Goal: Transaction & Acquisition: Obtain resource

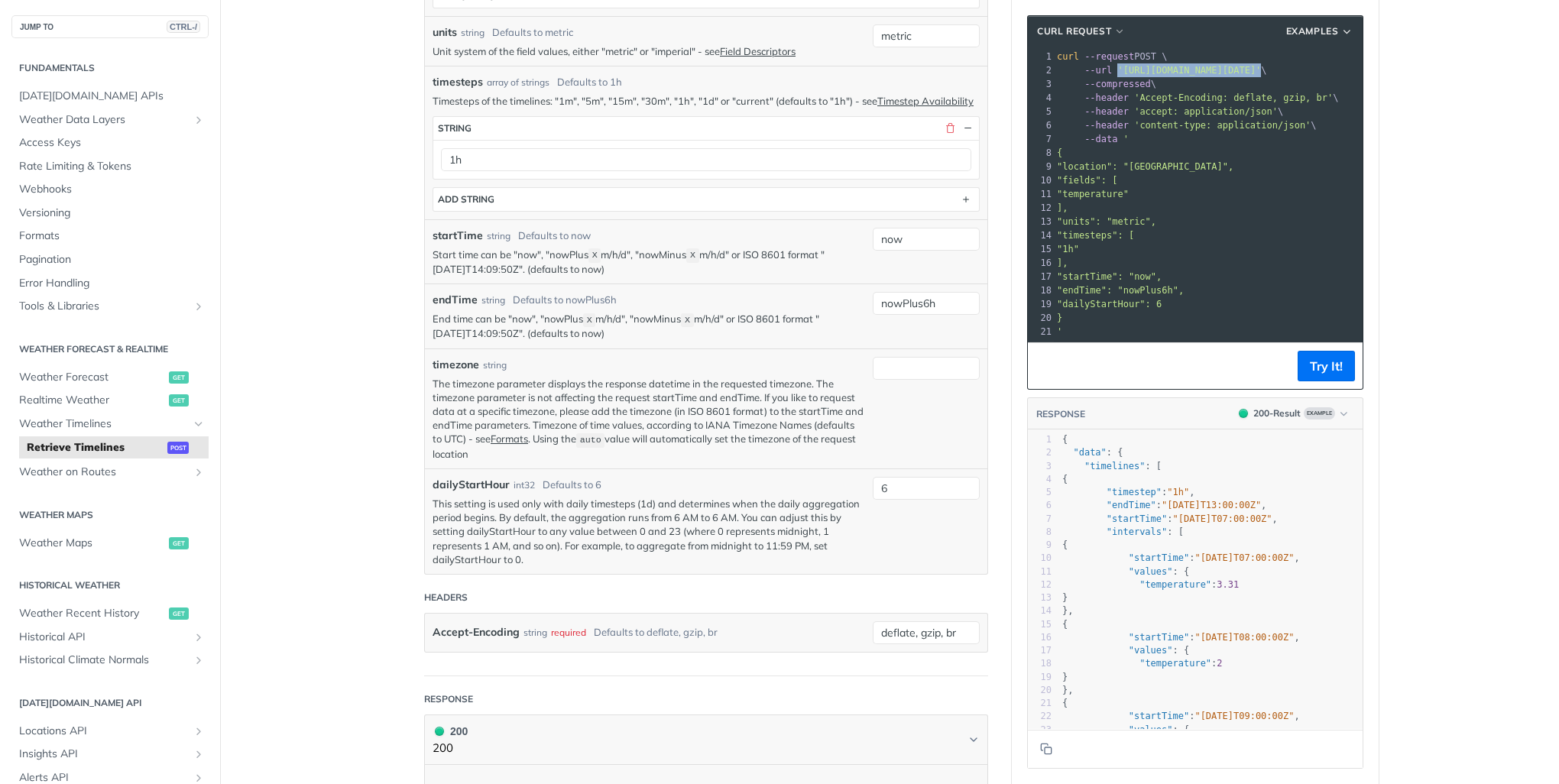
scroll to position [535, 0]
type textarea ""2023-11-09T07:00:00Z""
drag, startPoint x: 1272, startPoint y: 532, endPoint x: 1161, endPoint y: 530, distance: 111.0
click at [1161, 524] on span ""startTime" : "2023-11-09T07:00:00Z" ," at bounding box center [1170, 518] width 215 height 11
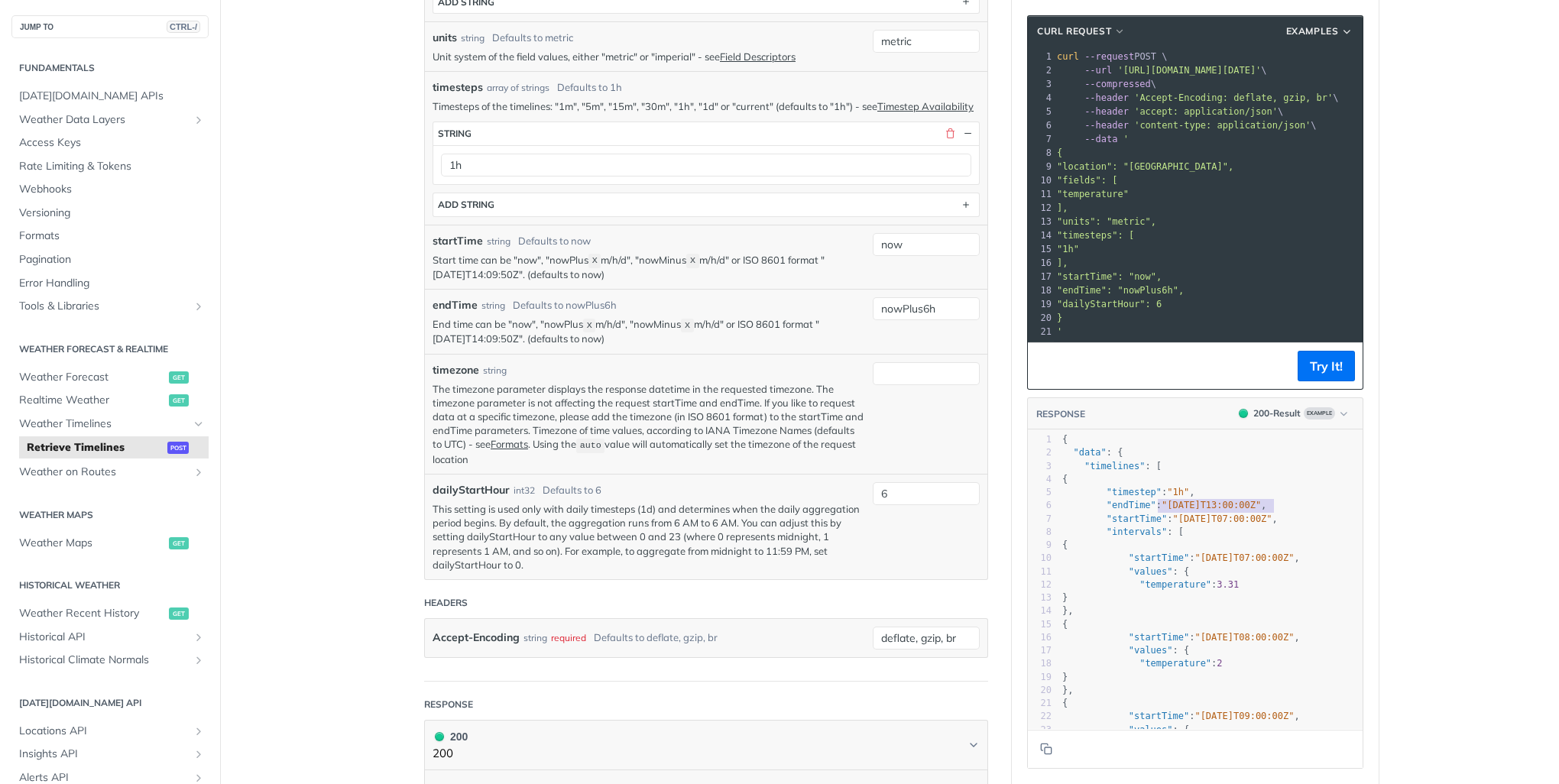
type textarea ""2023-11-09T13:00:00Z""
drag, startPoint x: 1152, startPoint y: 512, endPoint x: 1264, endPoint y: 518, distance: 112.2
click at [1264, 511] on span ""endTime" : "2023-11-09T13:00:00Z" ," at bounding box center [1164, 505] width 204 height 11
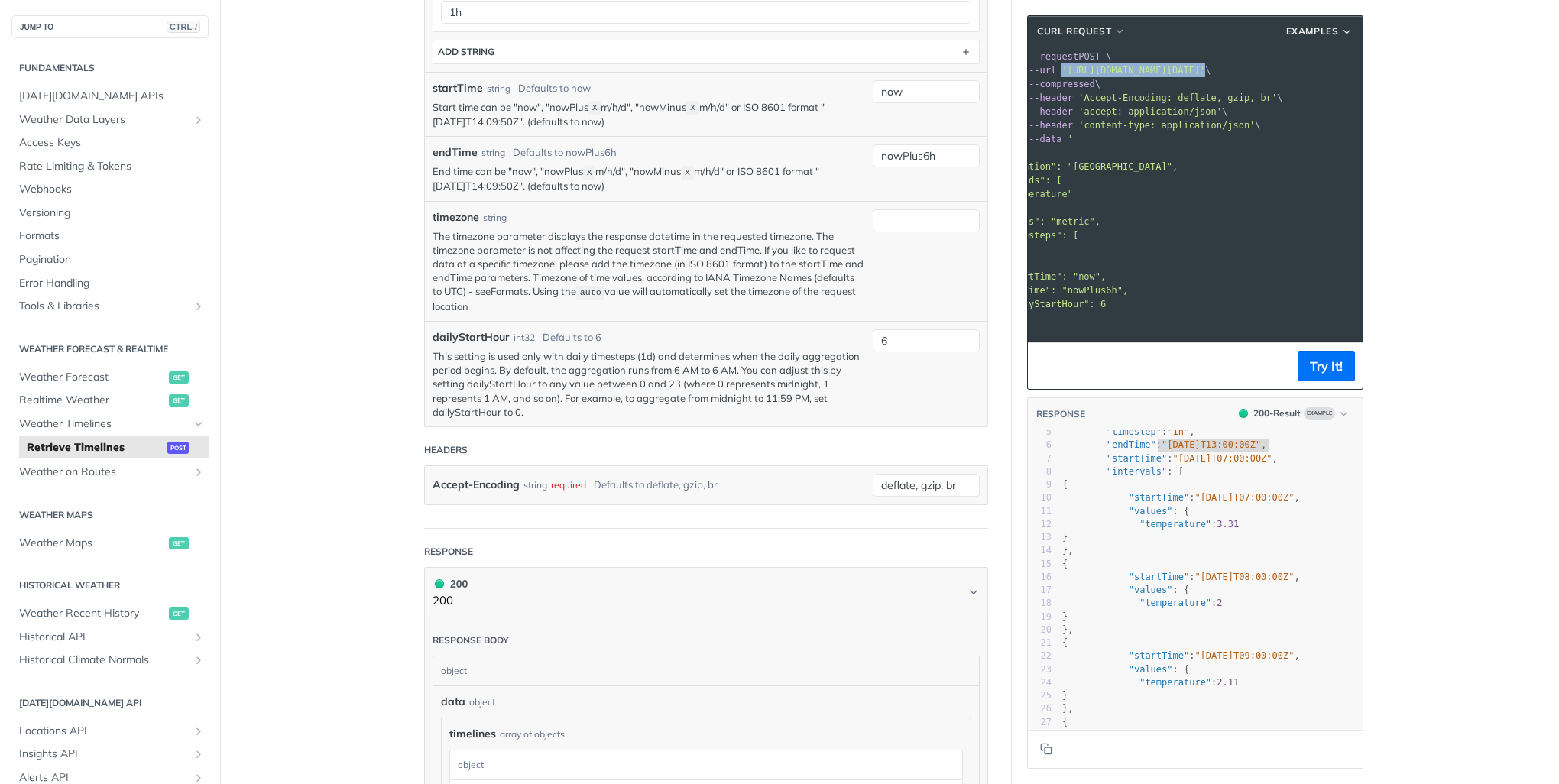
scroll to position [0, 0]
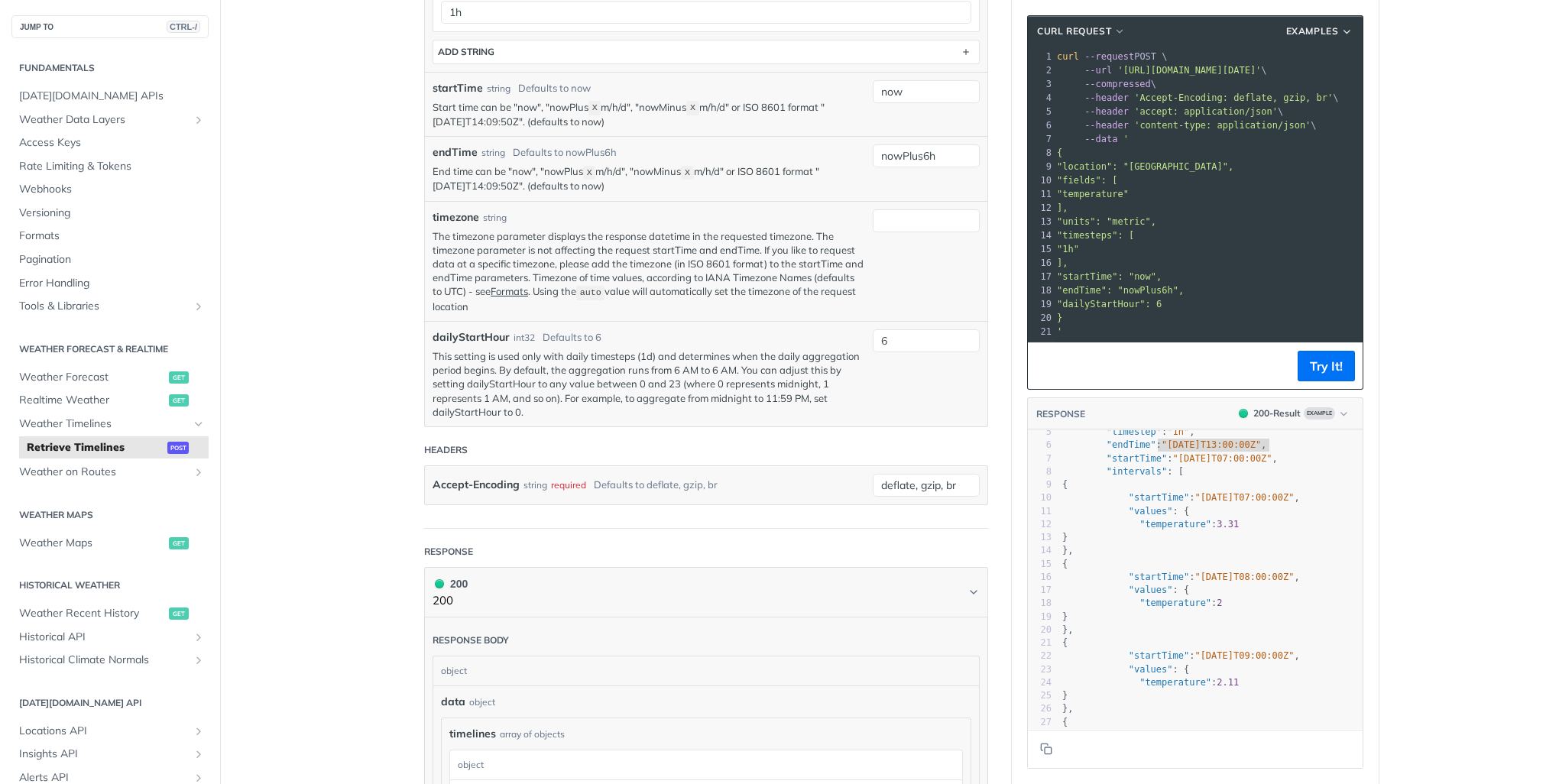
click at [1081, 327] on pre "'" at bounding box center [1286, 331] width 463 height 13
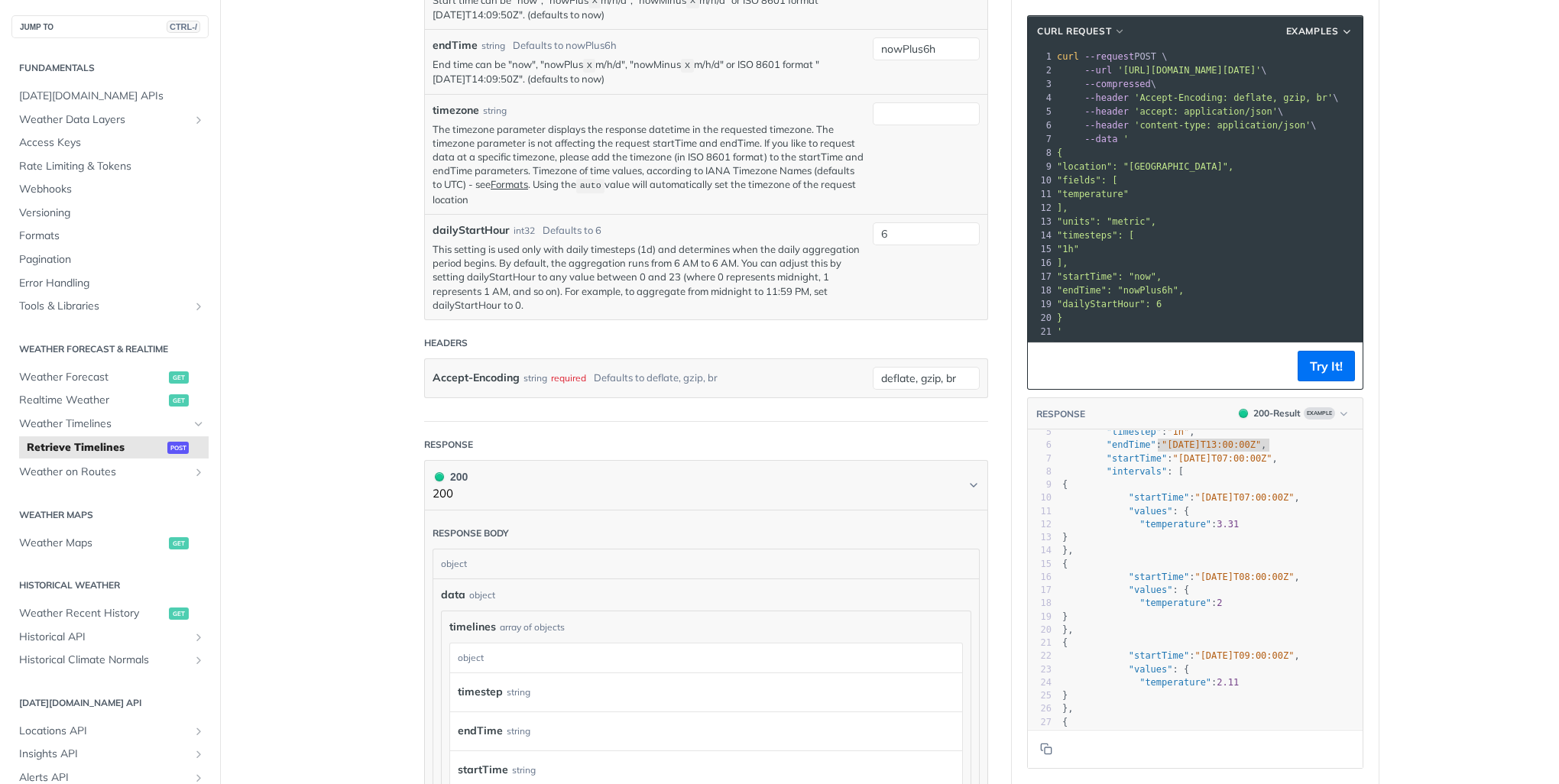
scroll to position [840, 0]
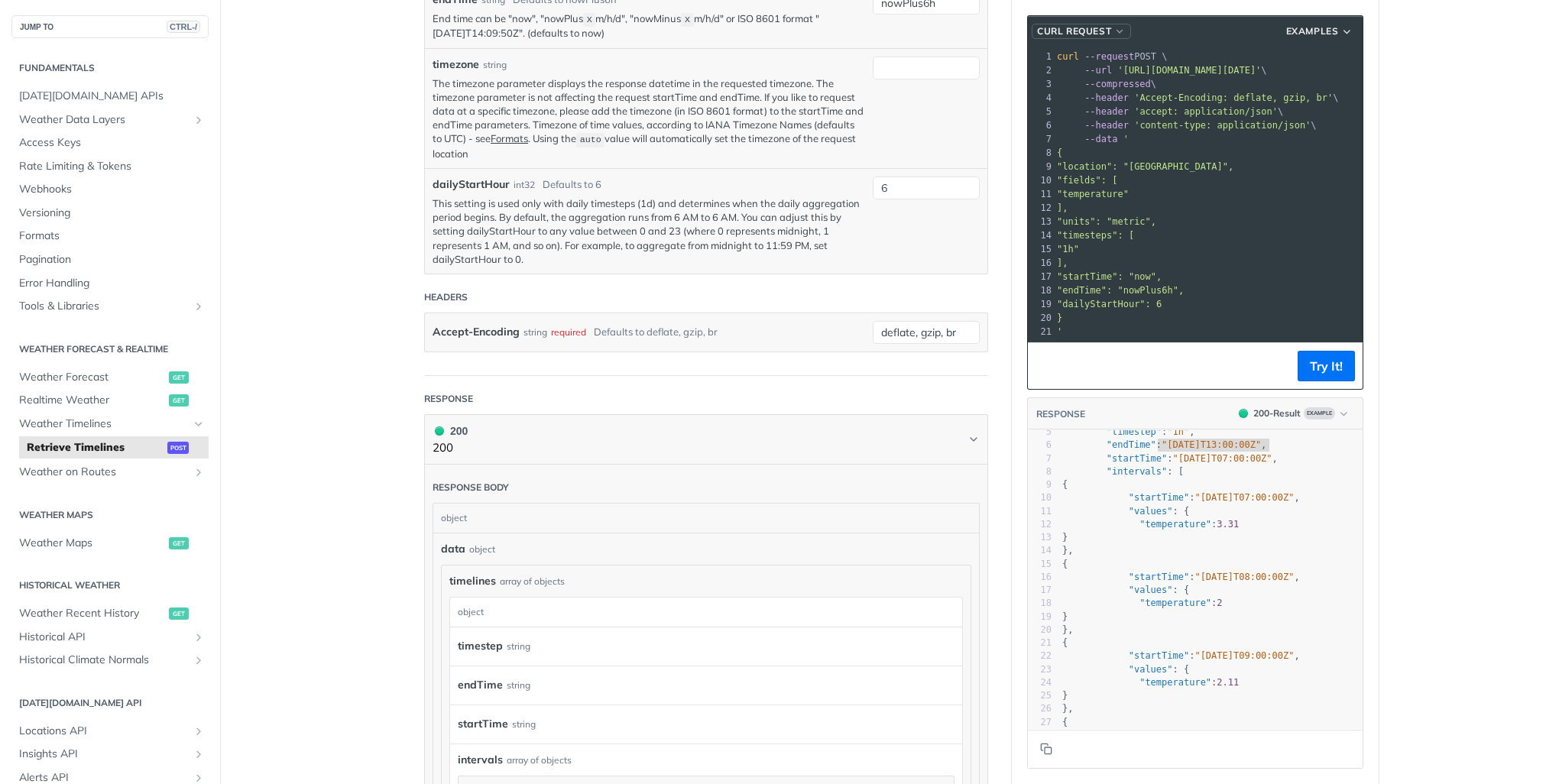
click at [1117, 29] on span "button" at bounding box center [1119, 32] width 12 height 11
click at [1060, 104] on div "HTTPie" at bounding box center [1056, 103] width 136 height 16
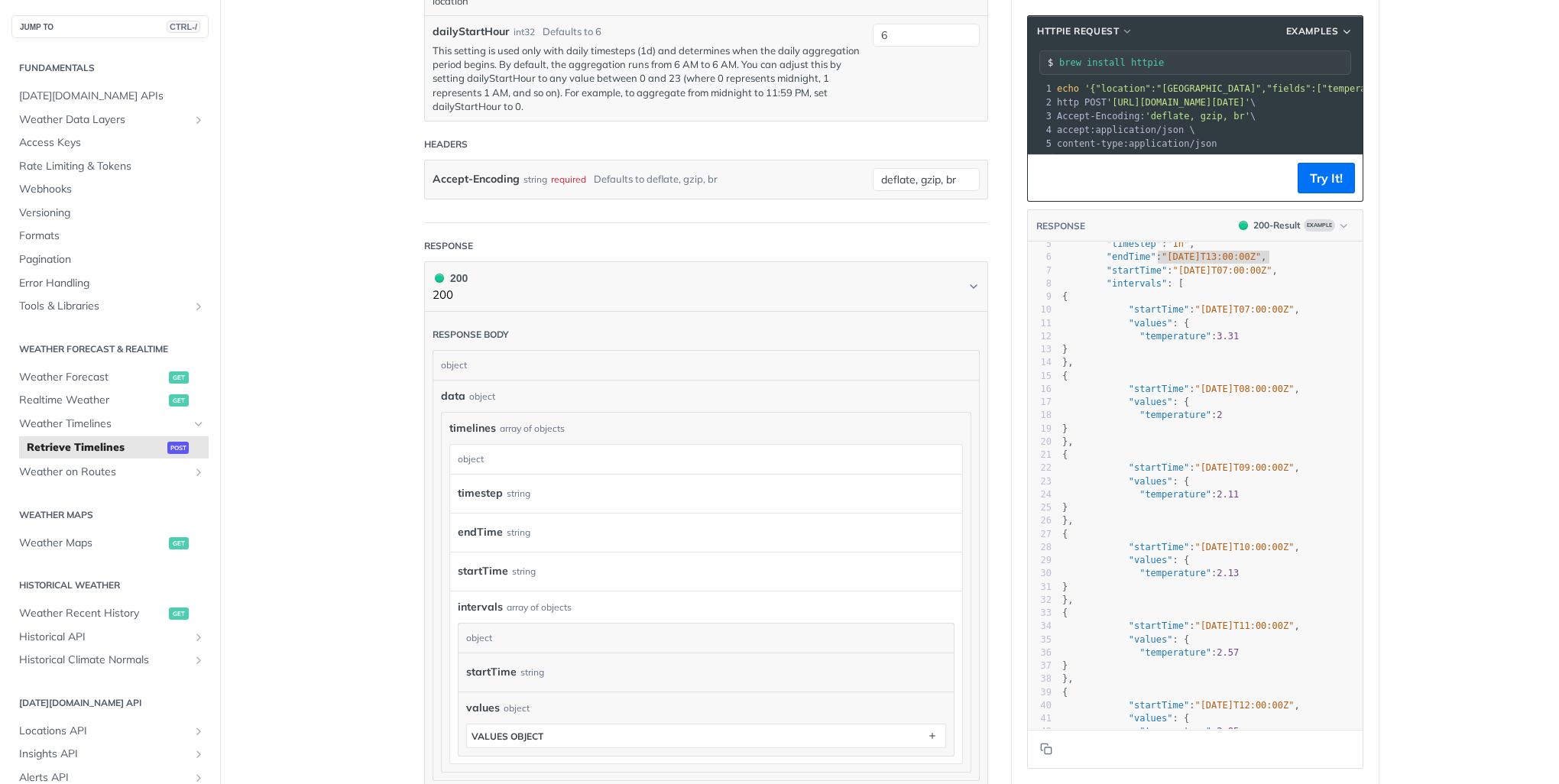
scroll to position [916, 0]
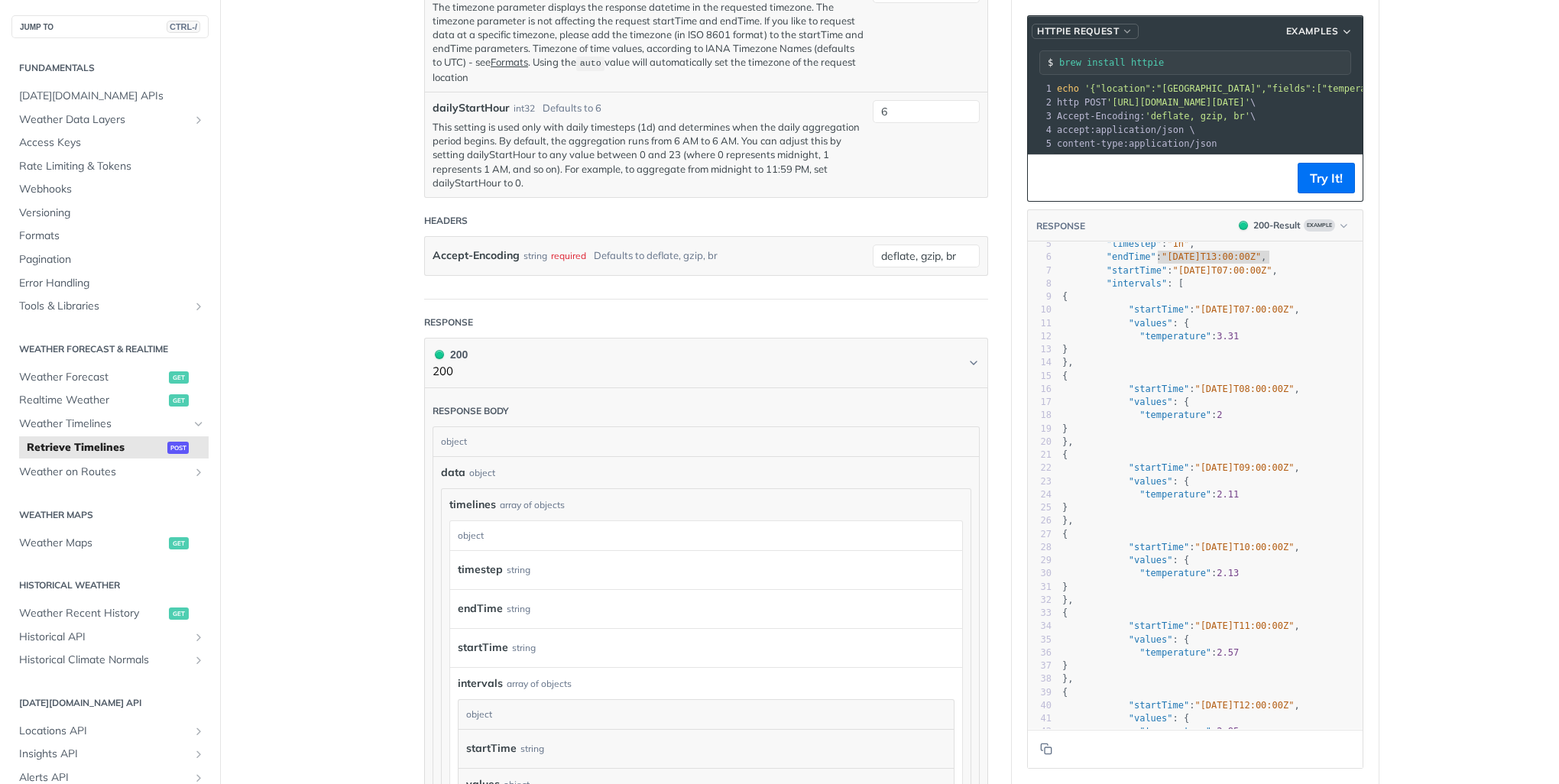
click at [1133, 34] on button "HTTPie Request" at bounding box center [1085, 31] width 107 height 15
click at [1092, 82] on div "cURL" at bounding box center [1067, 80] width 136 height 16
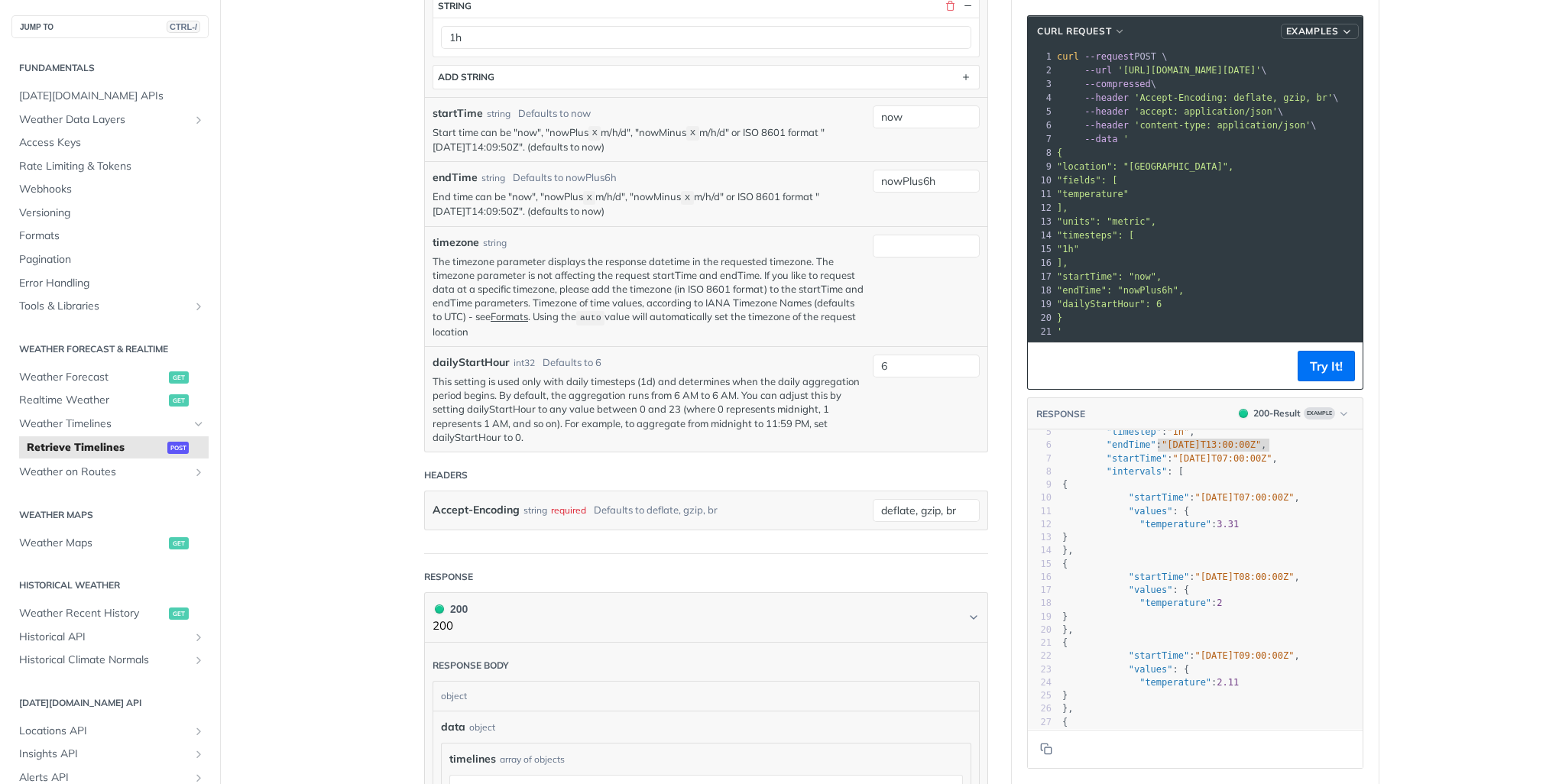
scroll to position [0, 0]
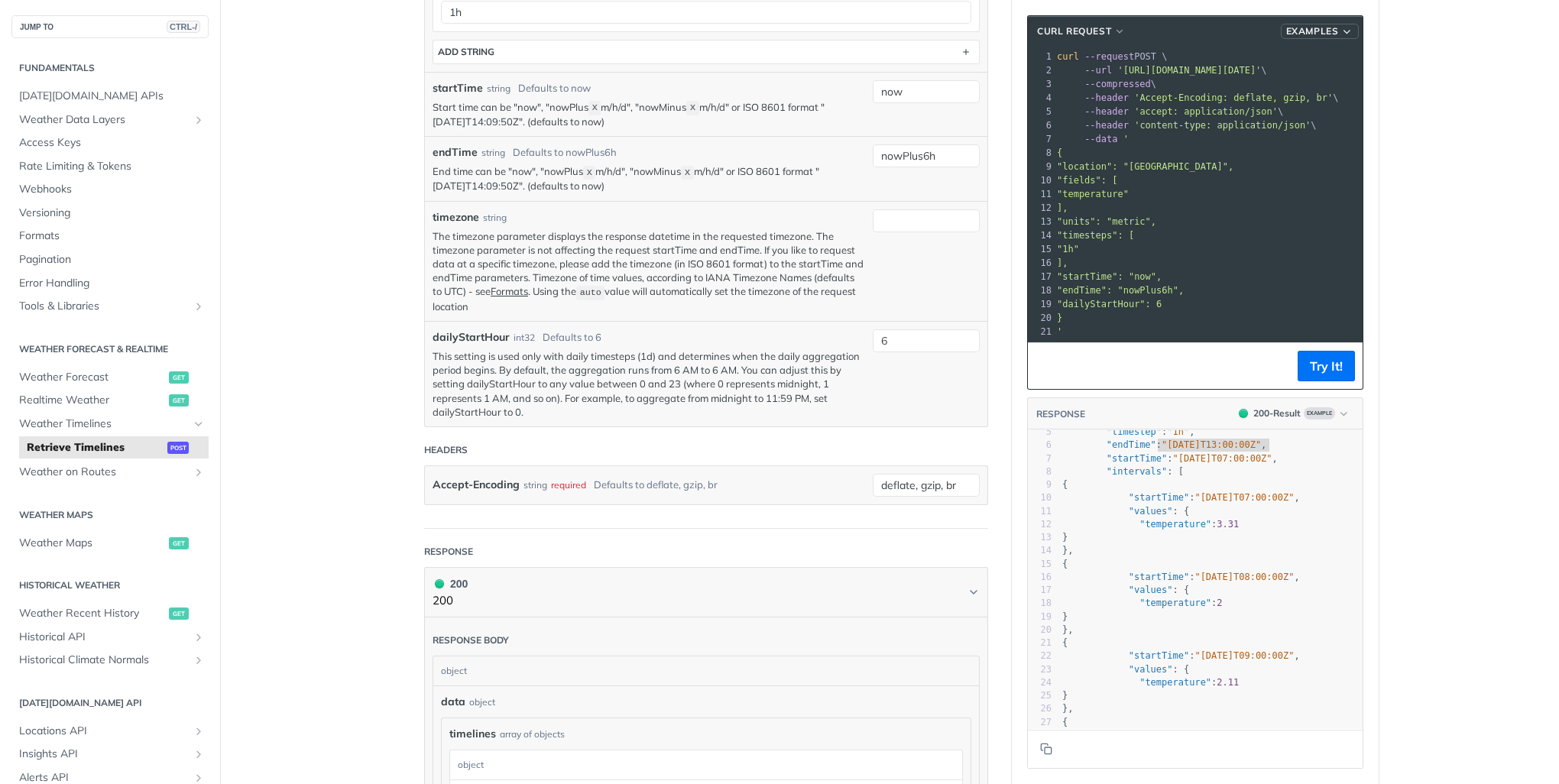
click at [1341, 27] on icon "button" at bounding box center [1347, 32] width 13 height 12
click at [1314, 56] on div "Request Example" at bounding box center [1284, 58] width 136 height 16
type input "string"
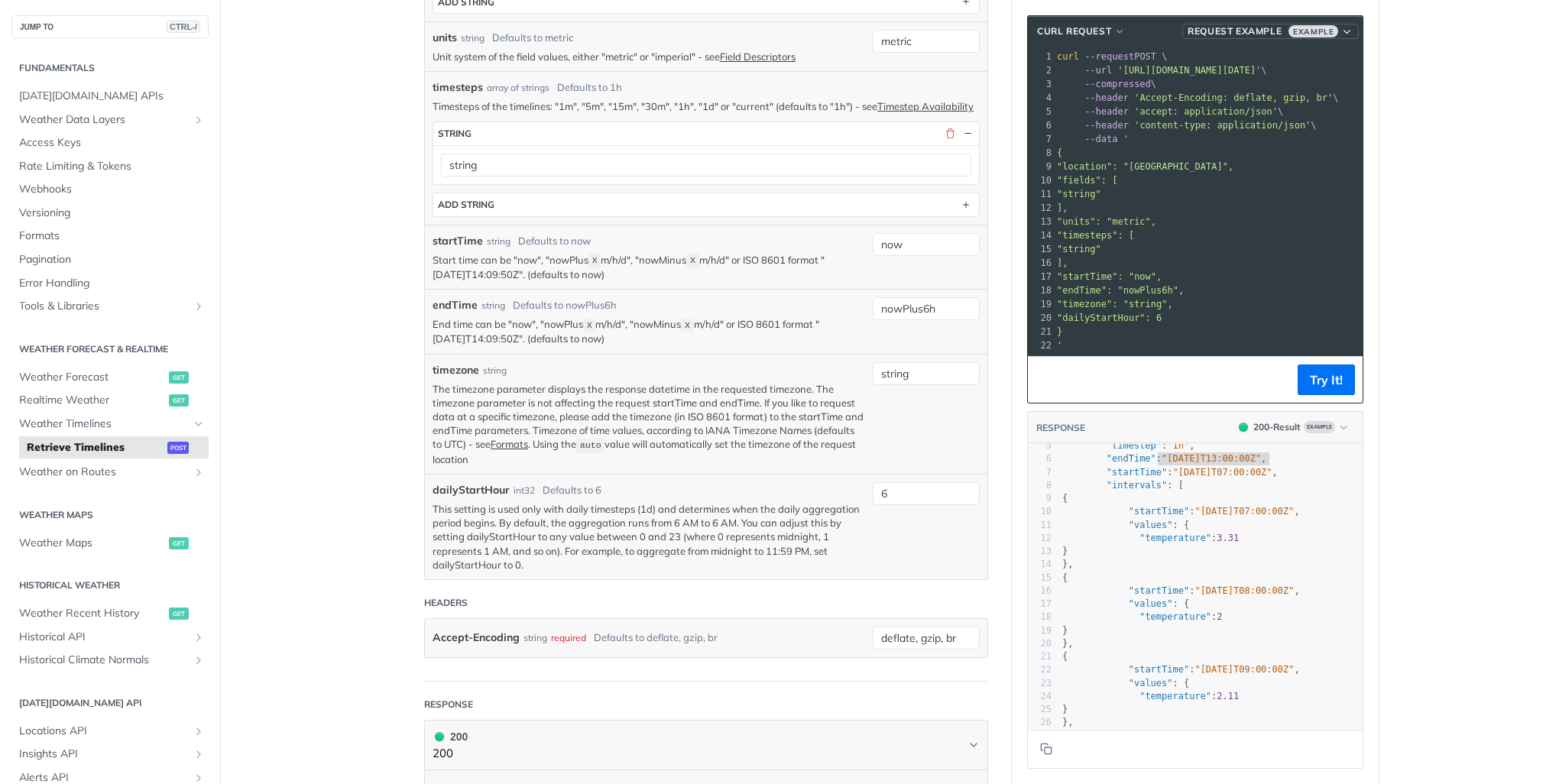
click at [1349, 29] on button "Request Example Example" at bounding box center [1271, 31] width 177 height 15
click at [1322, 60] on div "Request Example" at bounding box center [1284, 58] width 136 height 16
click at [1114, 33] on span "button" at bounding box center [1119, 32] width 12 height 11
click at [1050, 106] on div "HTTPie" at bounding box center [1056, 103] width 136 height 16
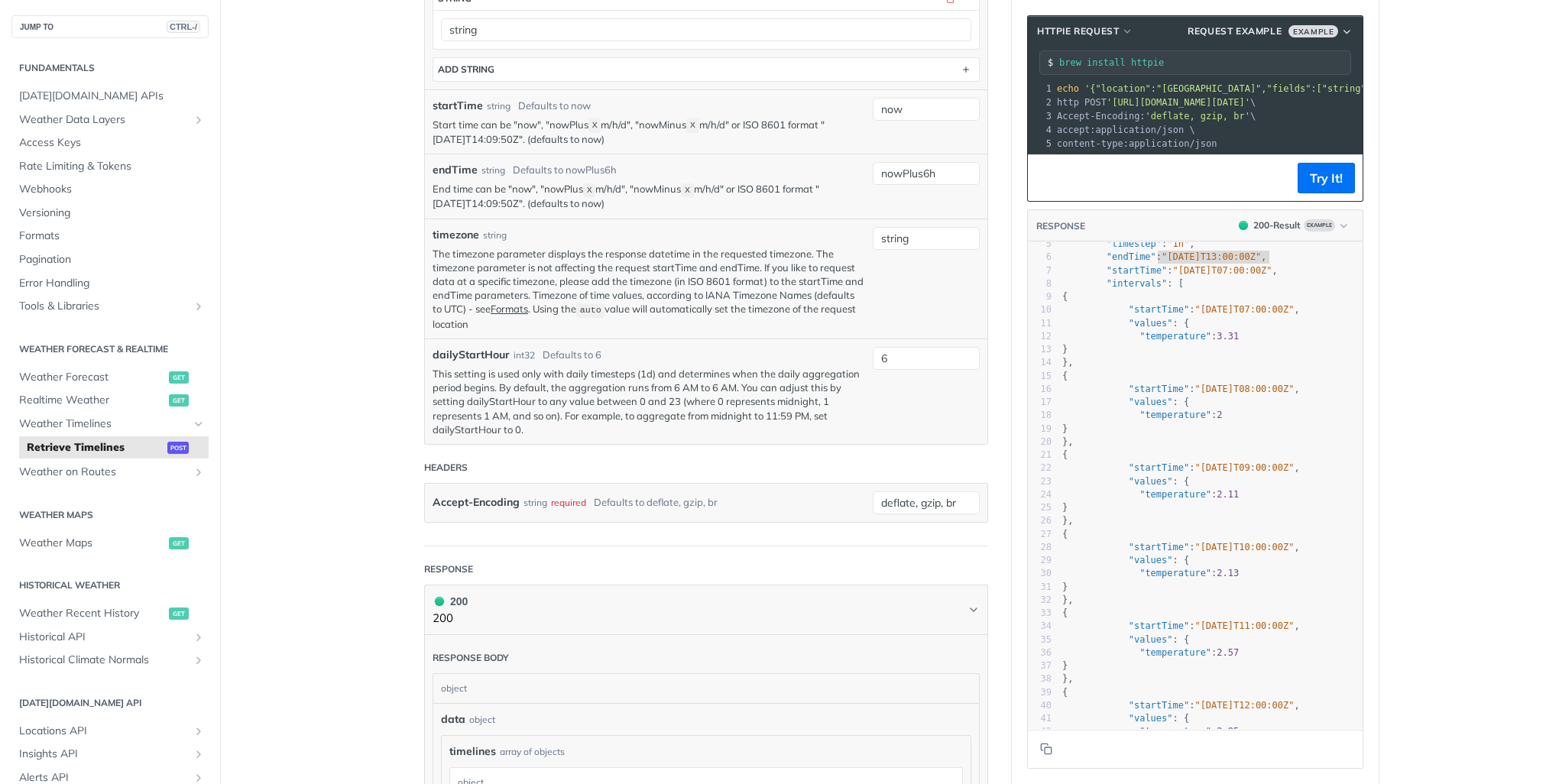
scroll to position [688, 0]
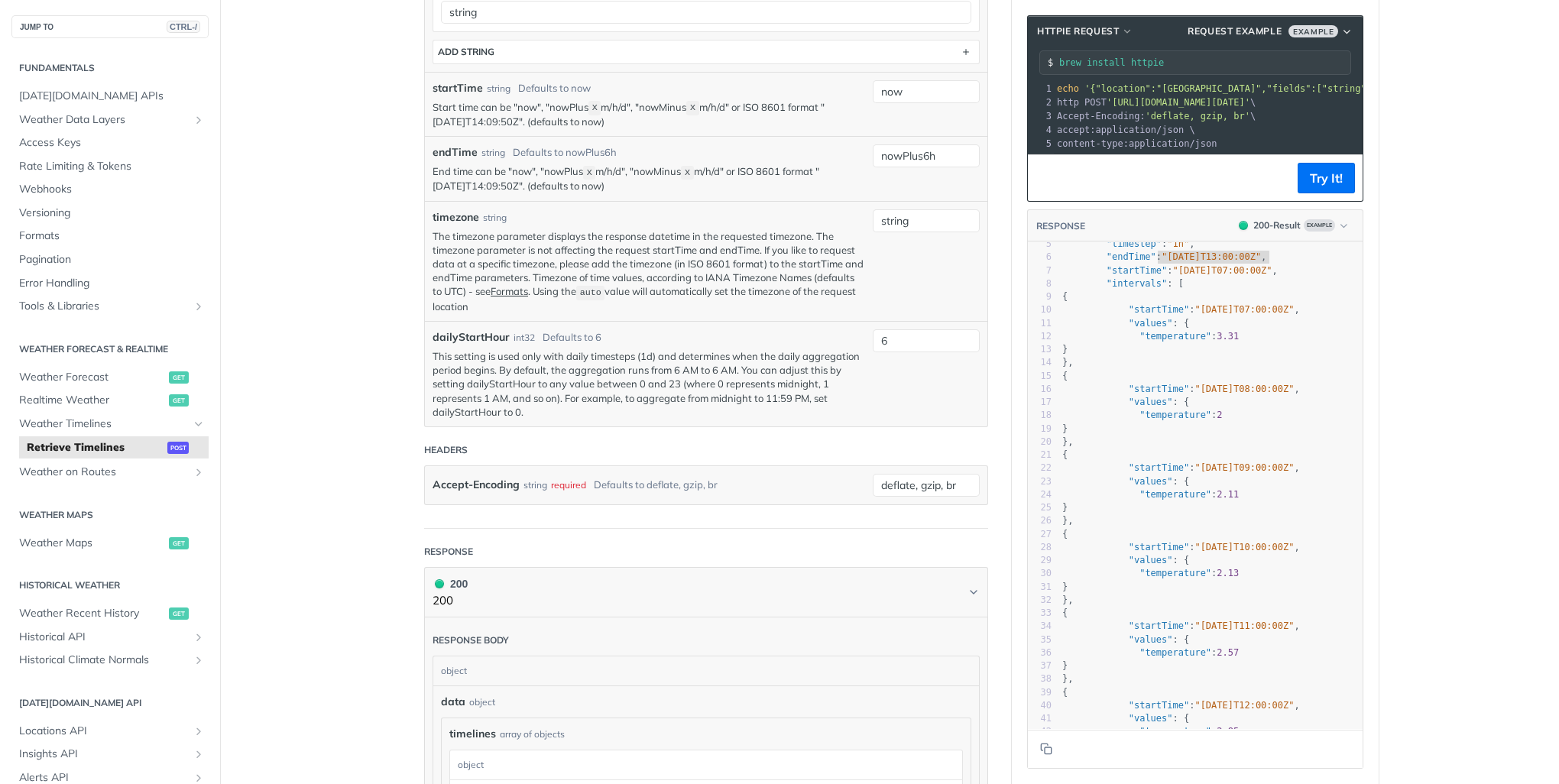
click at [1222, 133] on pre "accept:application/json \" at bounding box center [1517, 129] width 928 height 13
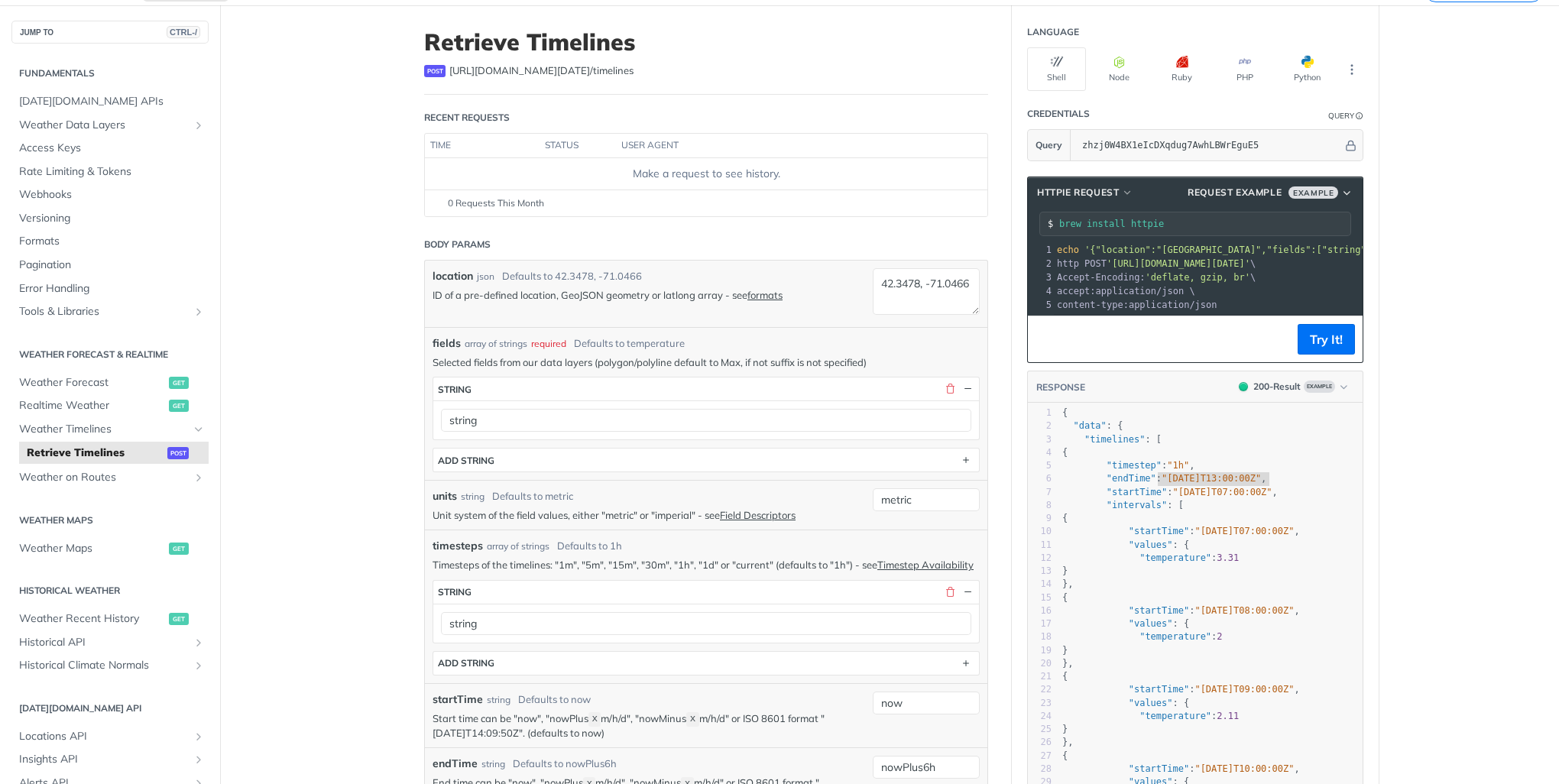
scroll to position [0, 0]
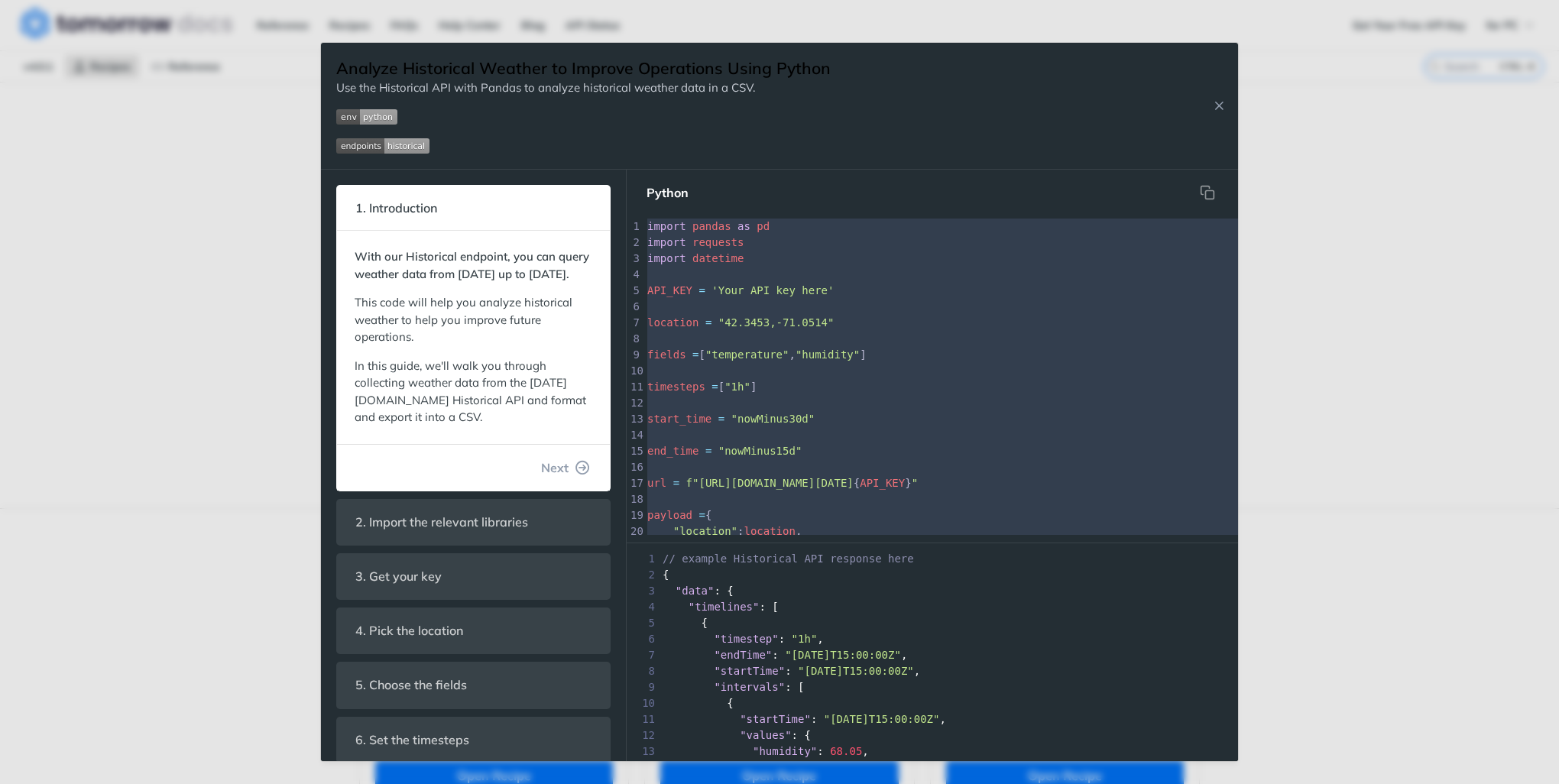
scroll to position [229, 0]
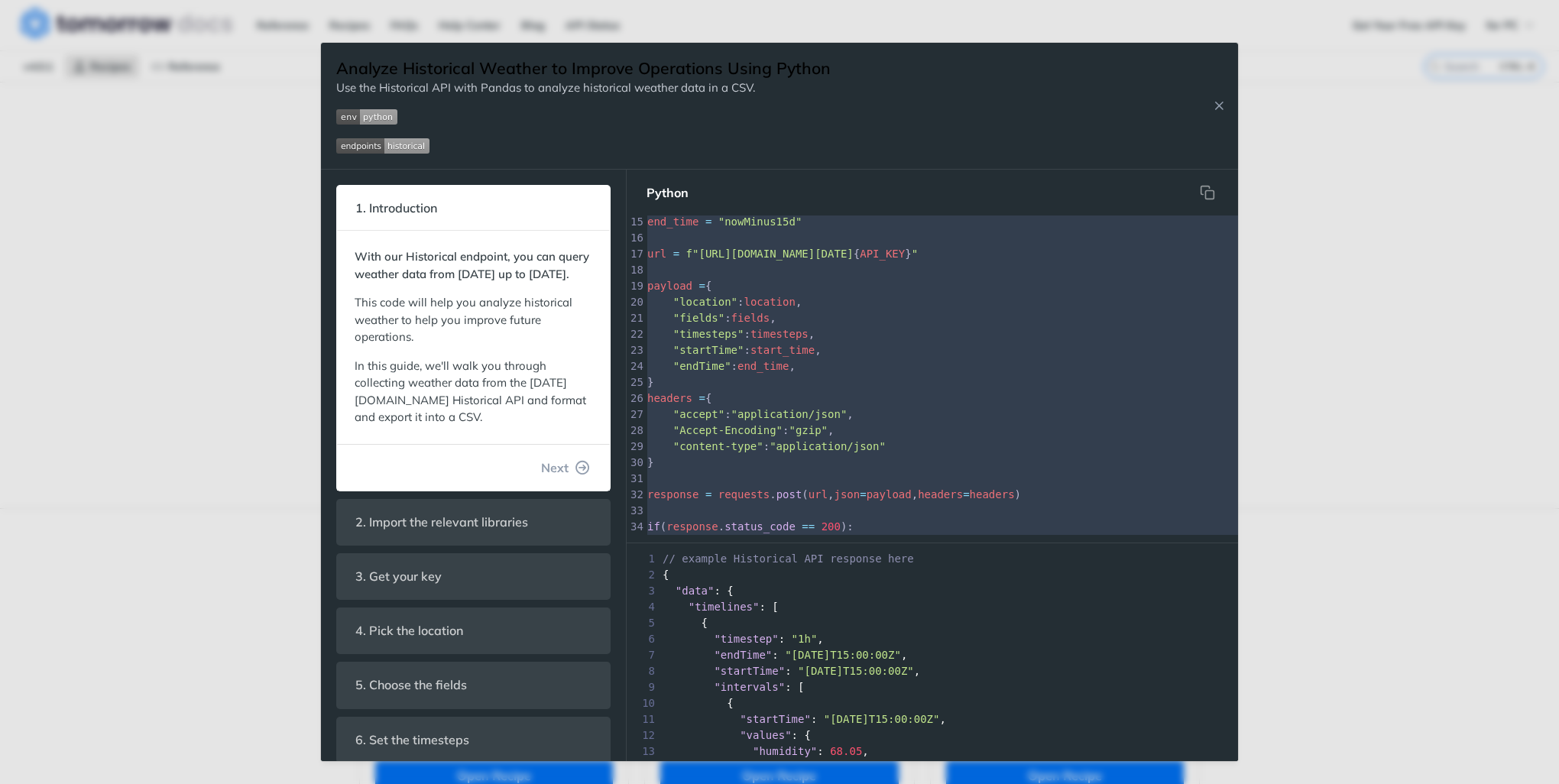
click at [509, 72] on h1 "Analyze Historical Weather to Improve Operations Using Python" at bounding box center [583, 69] width 494 height 21
drag, startPoint x: 1216, startPoint y: 105, endPoint x: 1193, endPoint y: 121, distance: 28.0
click at [1218, 105] on icon "Close Recipe" at bounding box center [1219, 105] width 13 height 13
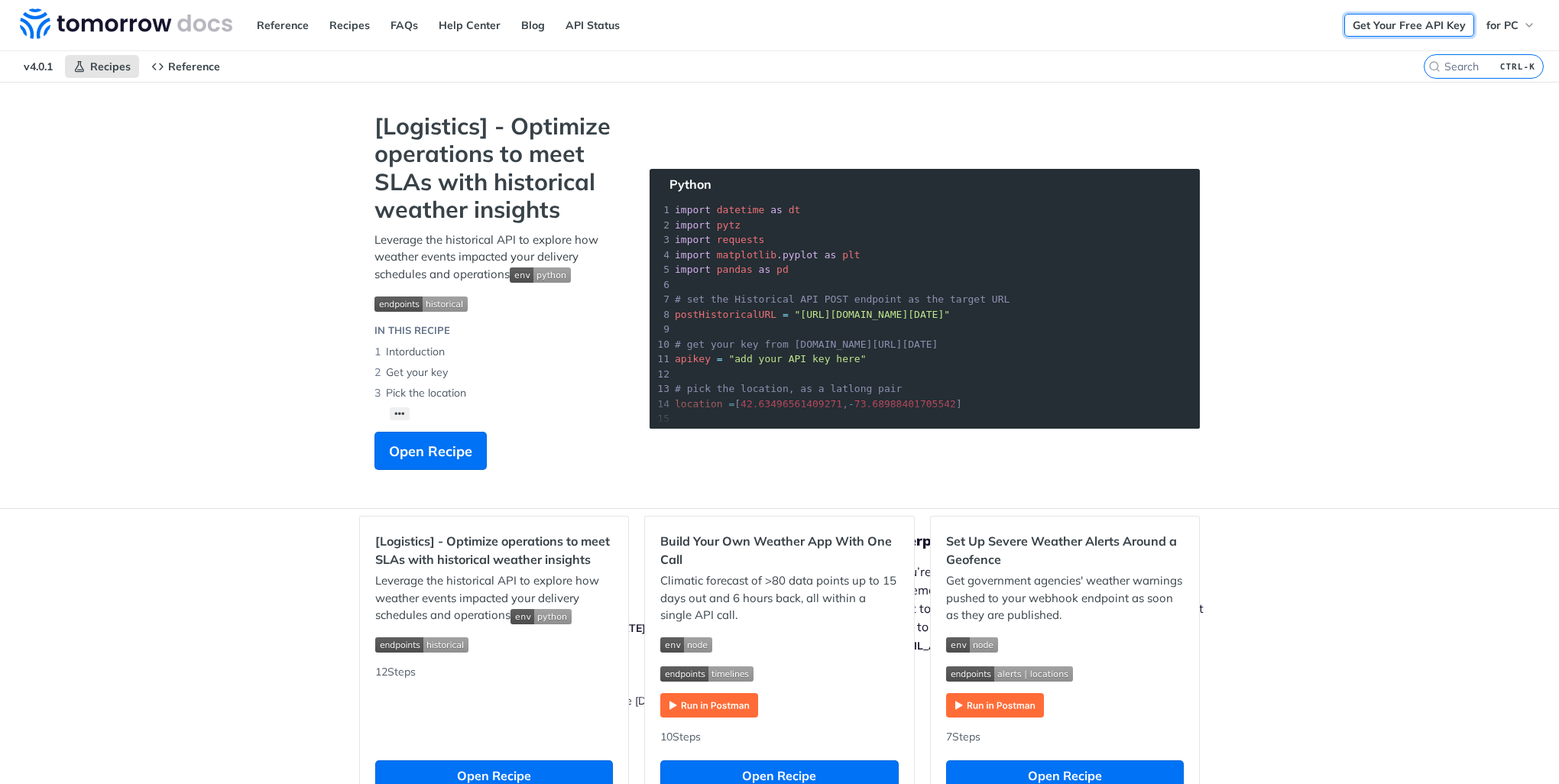
click at [1426, 26] on link "Get Your Free API Key" at bounding box center [1408, 24] width 130 height 23
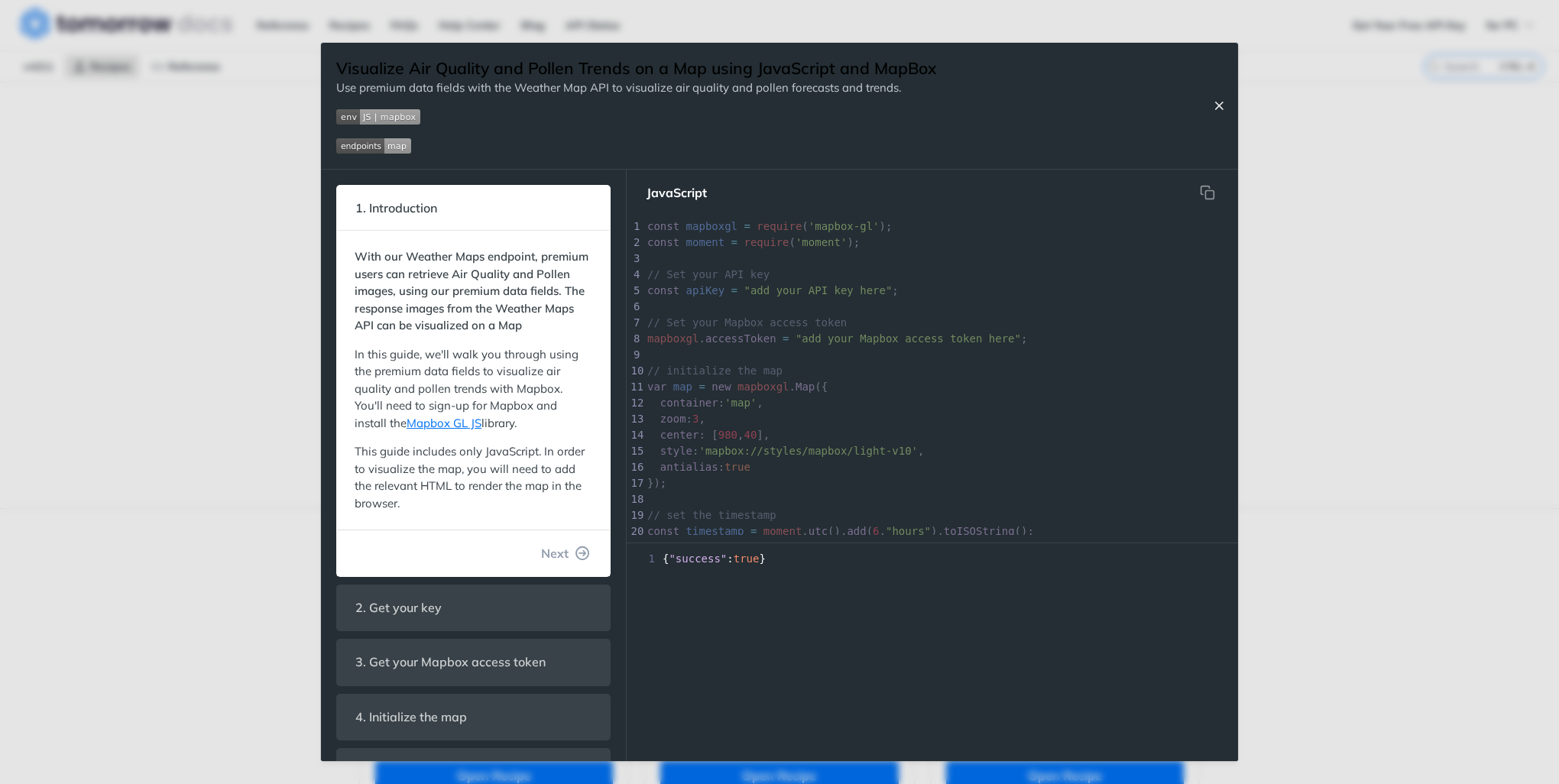
click at [1220, 102] on icon "Close Recipe" at bounding box center [1219, 105] width 13 height 13
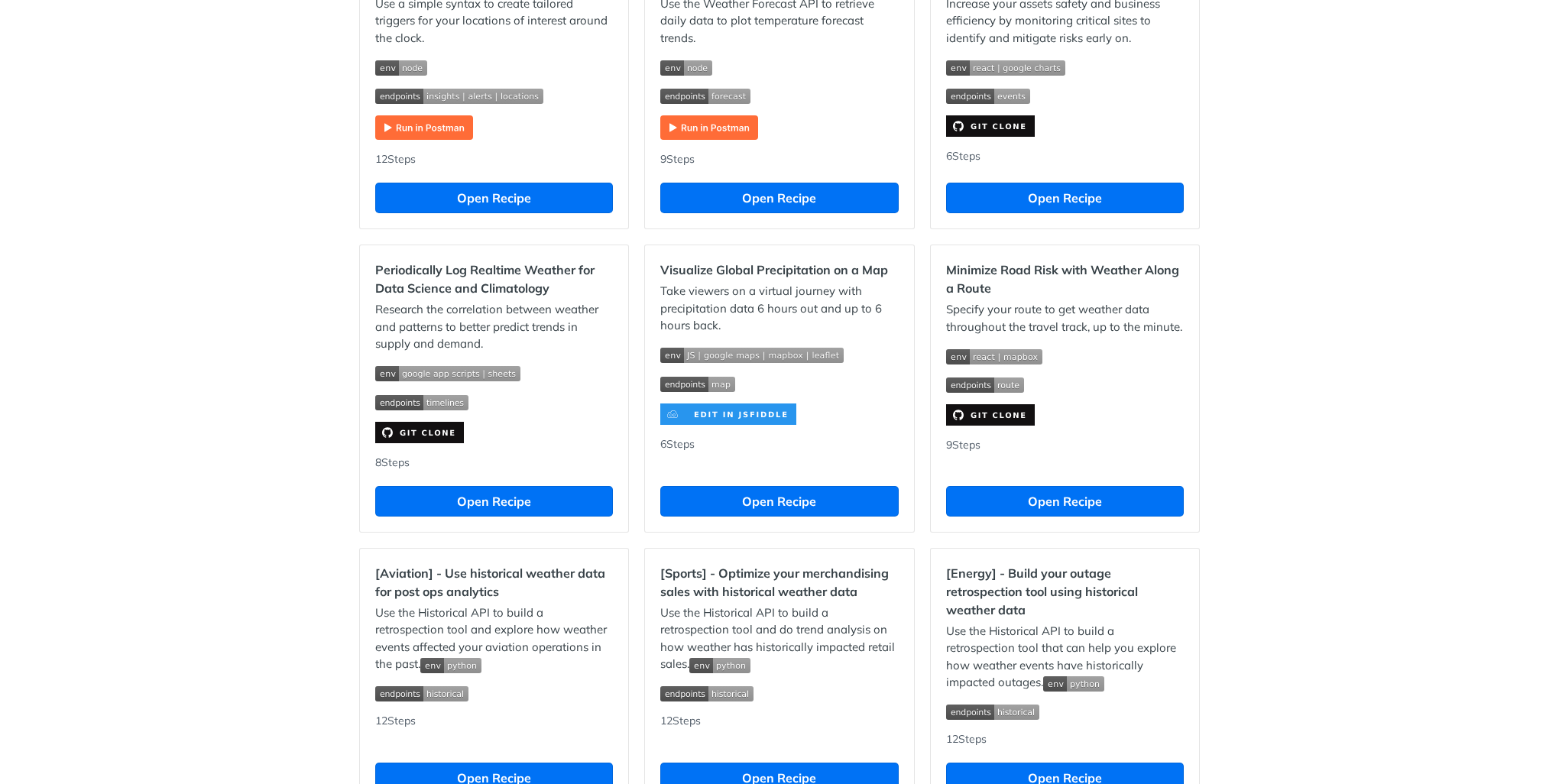
scroll to position [916, 0]
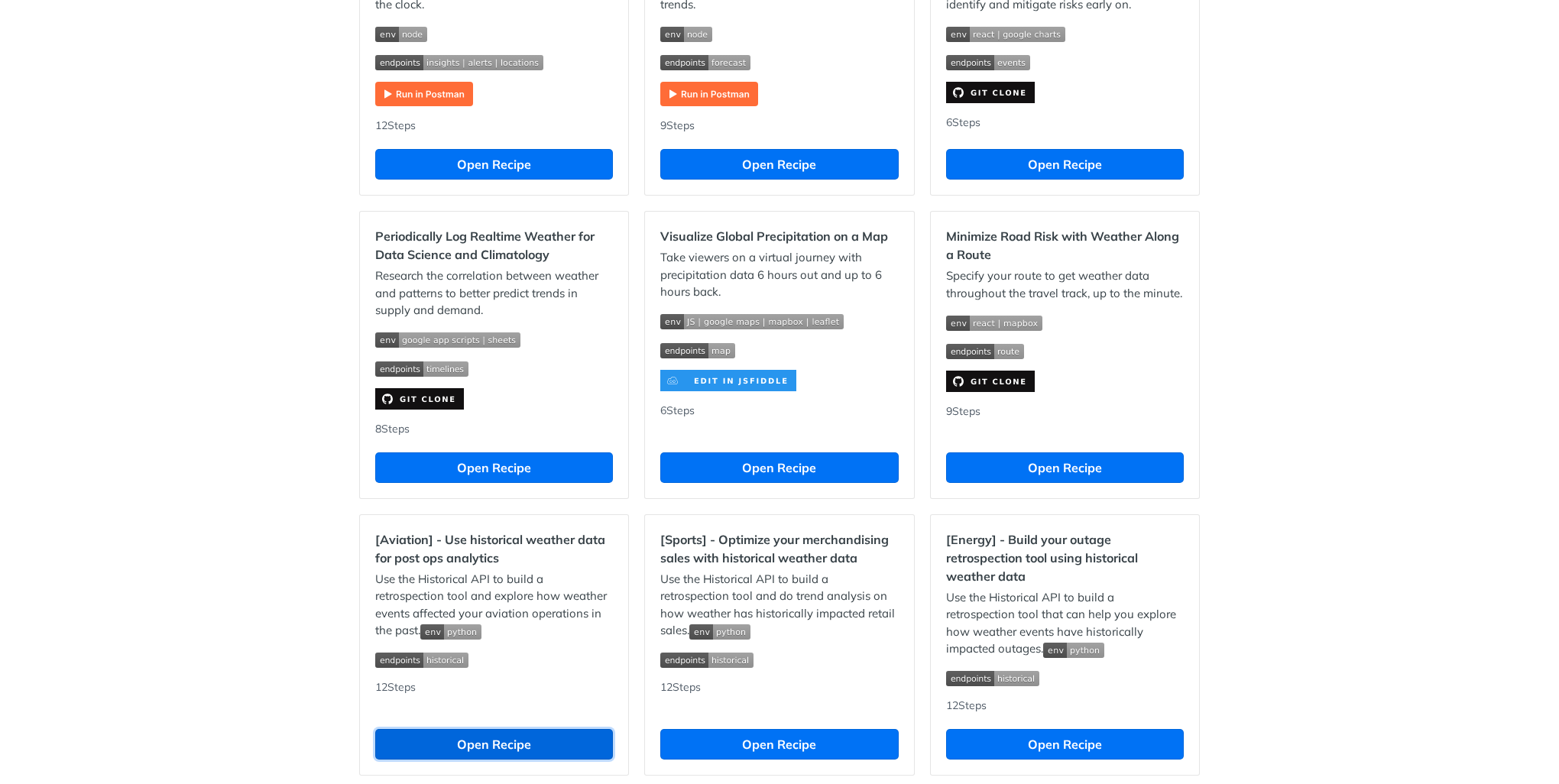
click at [427, 741] on button "Open Recipe" at bounding box center [493, 744] width 237 height 31
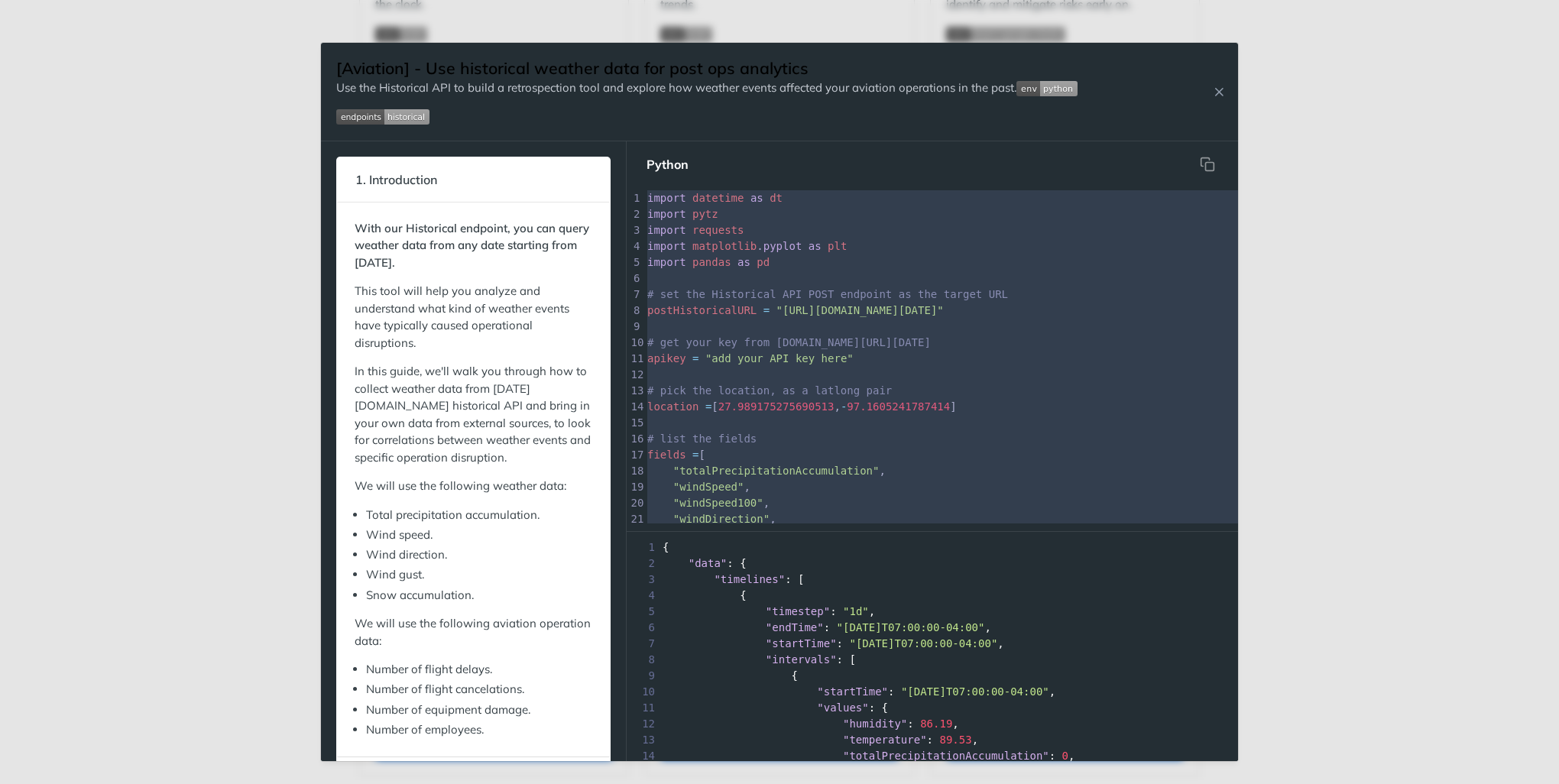
scroll to position [407, 0]
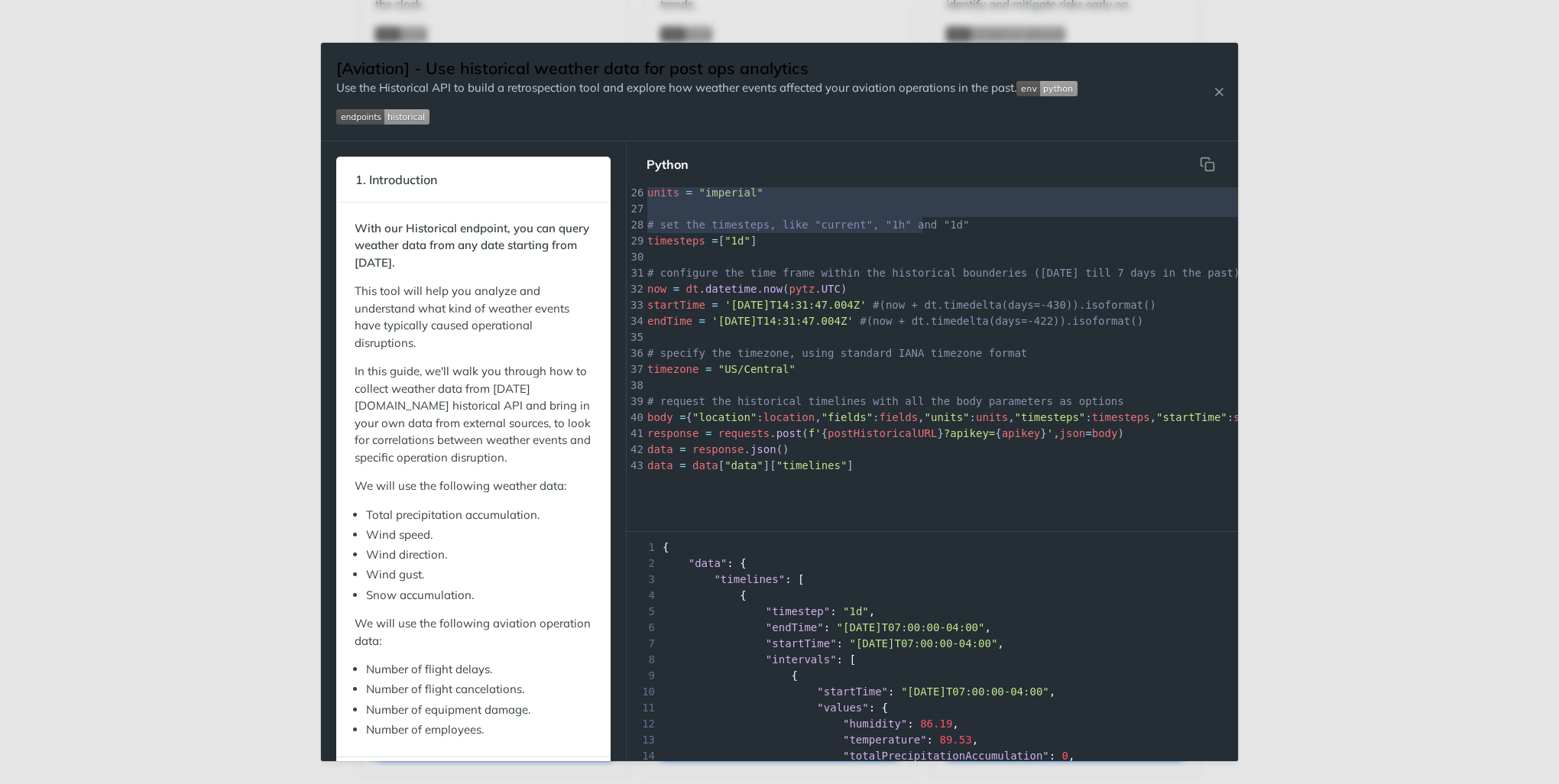
type textarea "import datetime as dt import pytz import requests import matplotlib.pyplot as p…"
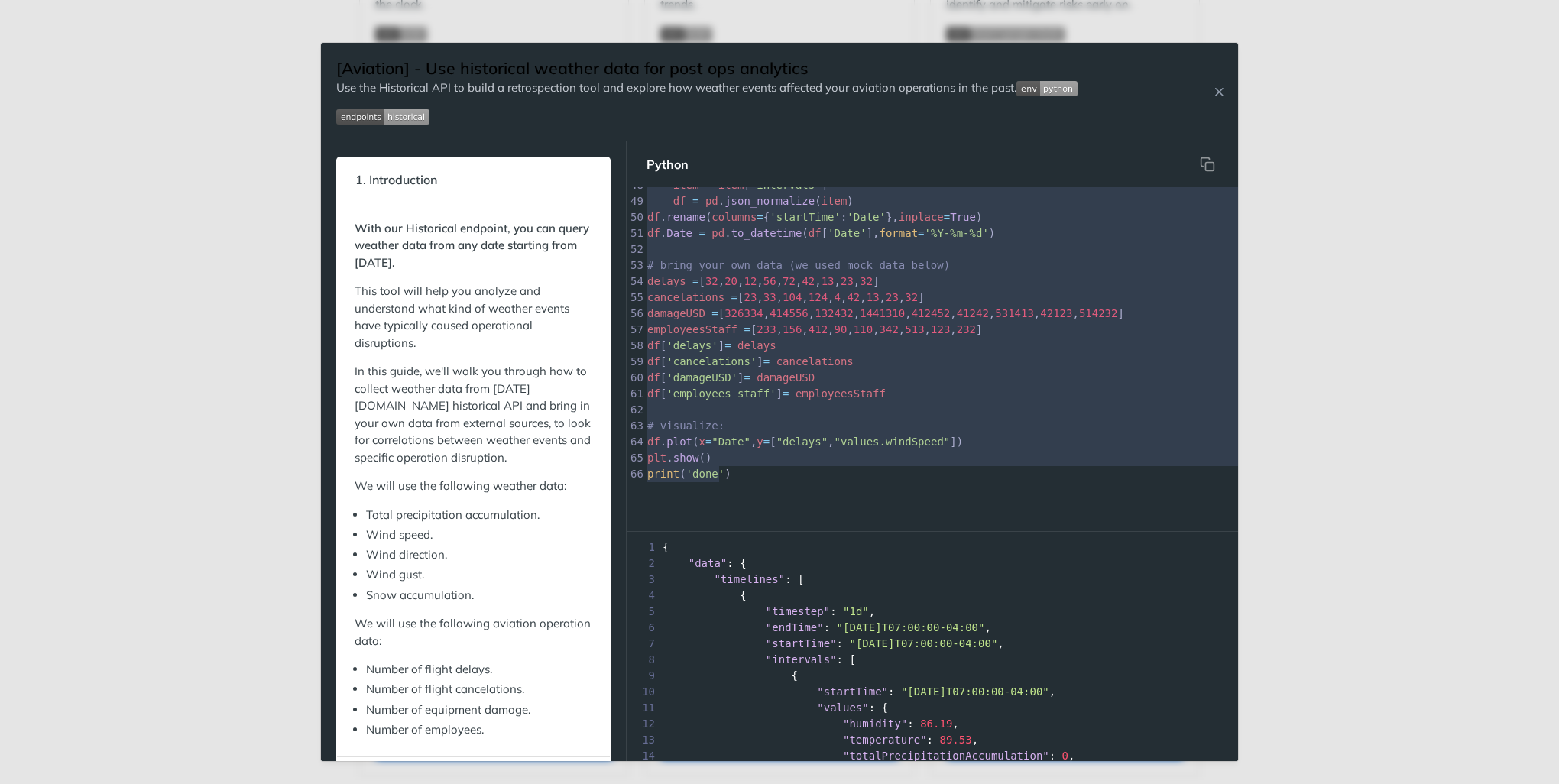
drag, startPoint x: 648, startPoint y: 195, endPoint x: 1014, endPoint y: 662, distance: 593.3
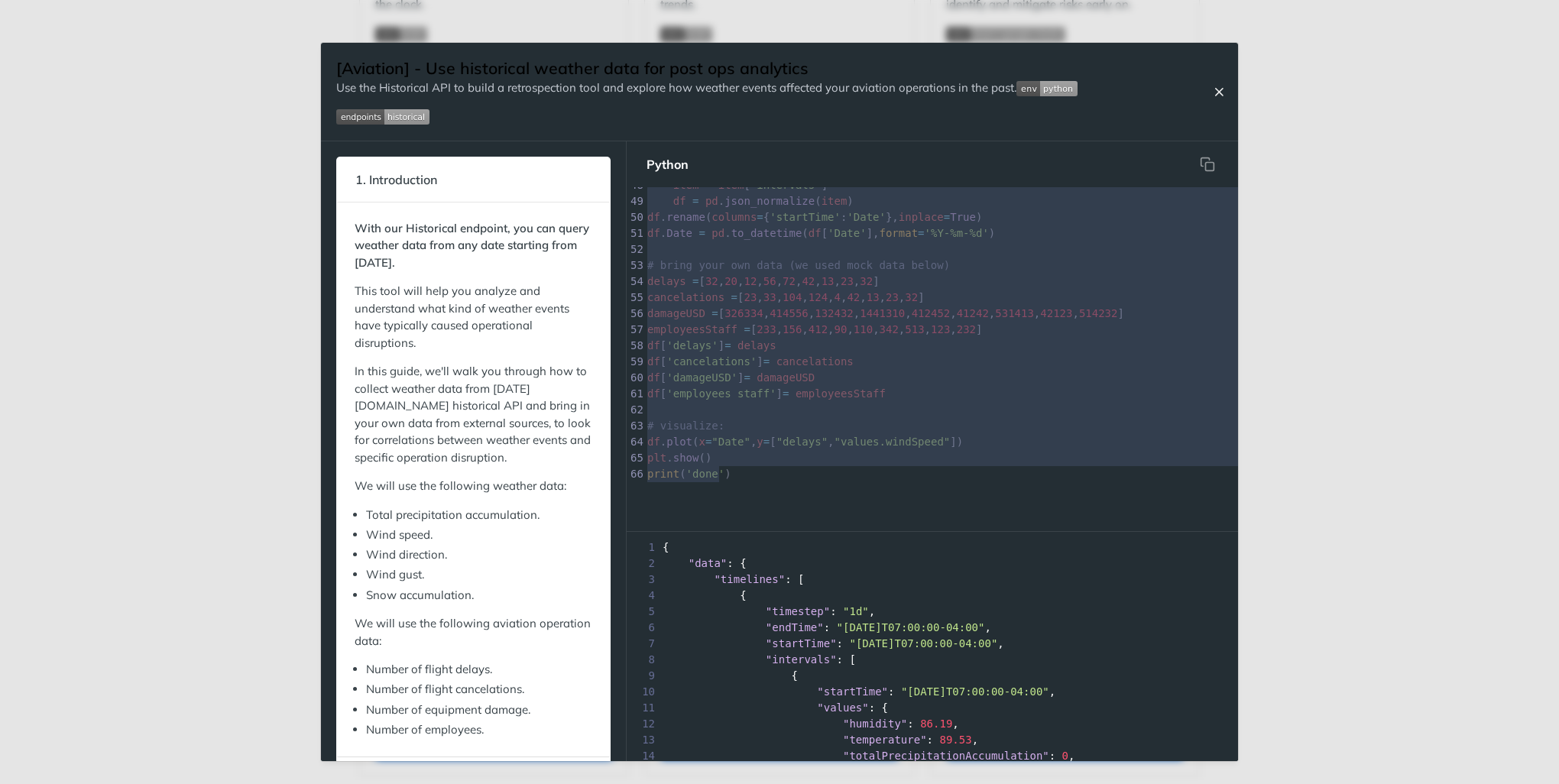
click at [1222, 87] on icon "Close Recipe" at bounding box center [1219, 91] width 13 height 13
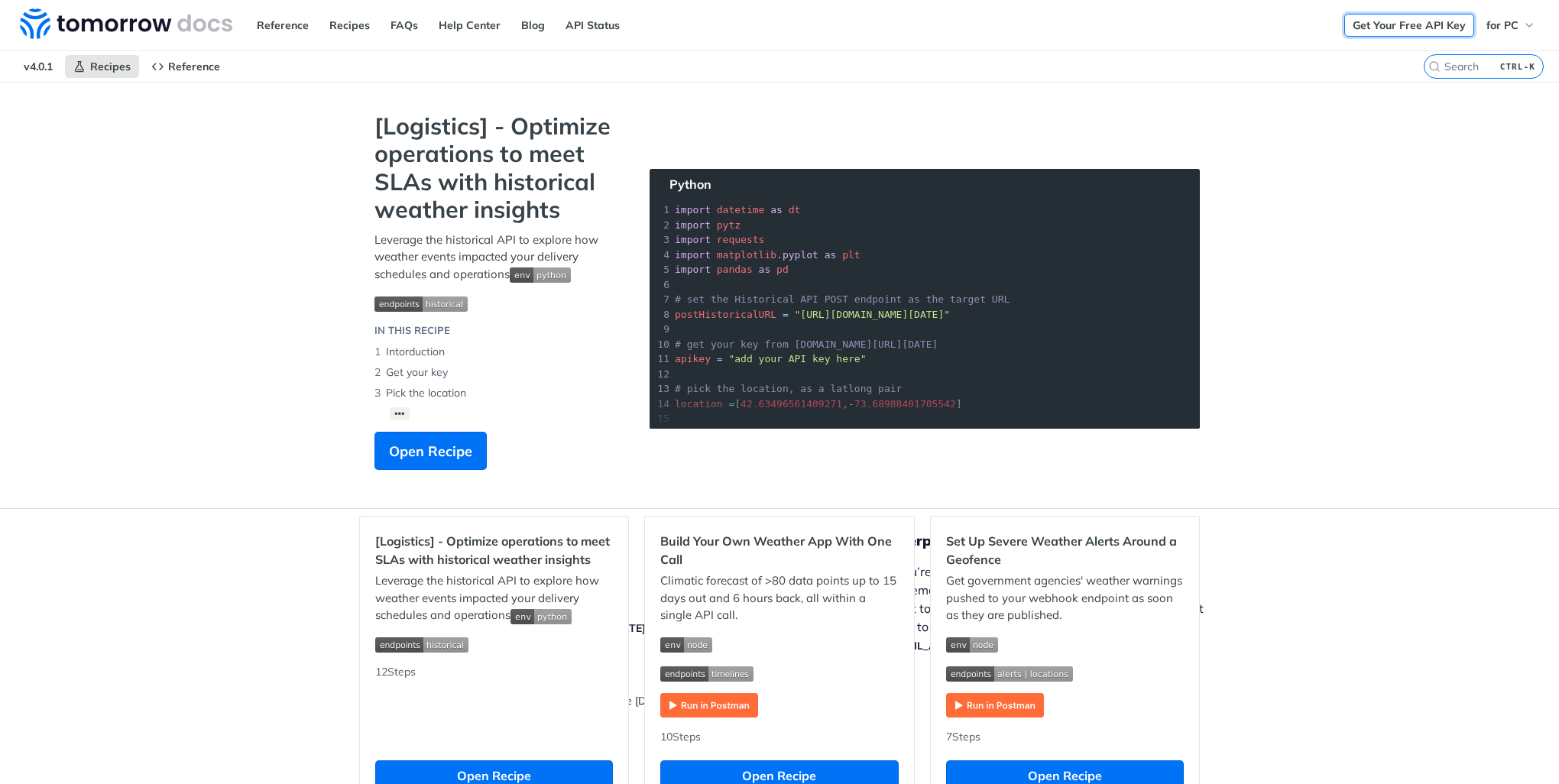
click at [1369, 28] on link "Get Your Free API Key" at bounding box center [1408, 24] width 130 height 23
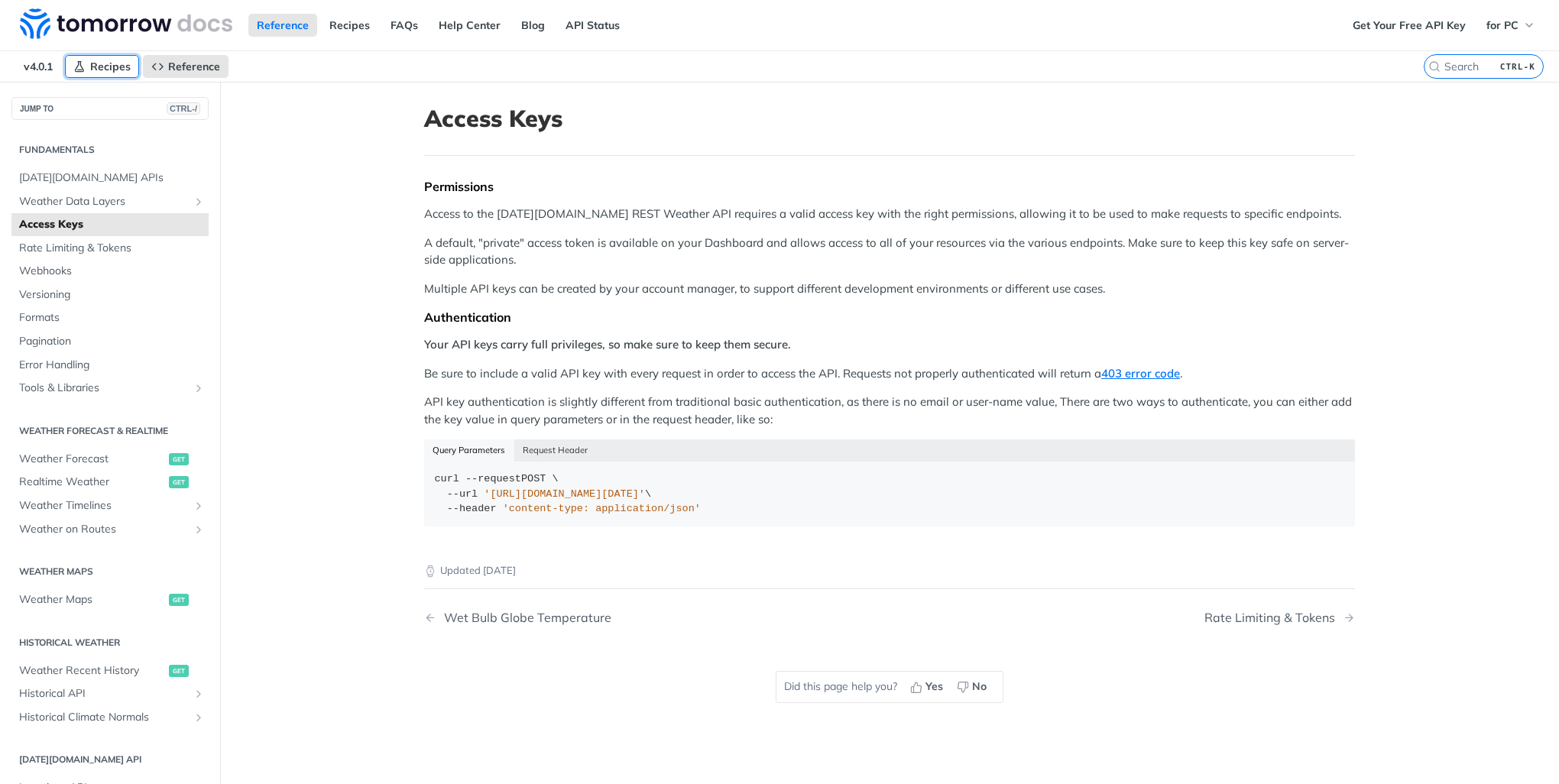
click at [117, 65] on span "Recipes" at bounding box center [110, 66] width 40 height 13
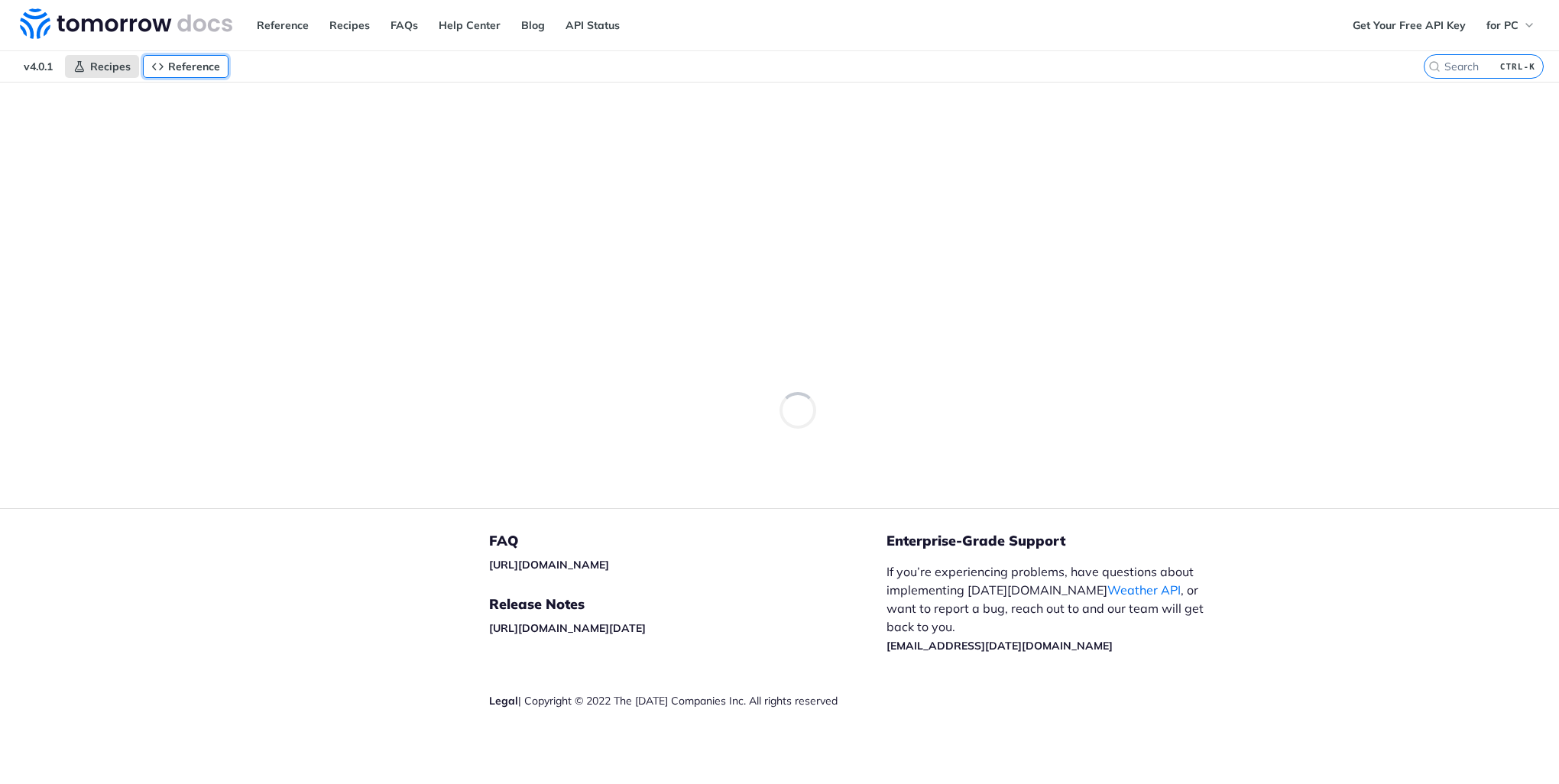
click at [162, 75] on link "Reference" at bounding box center [185, 66] width 86 height 23
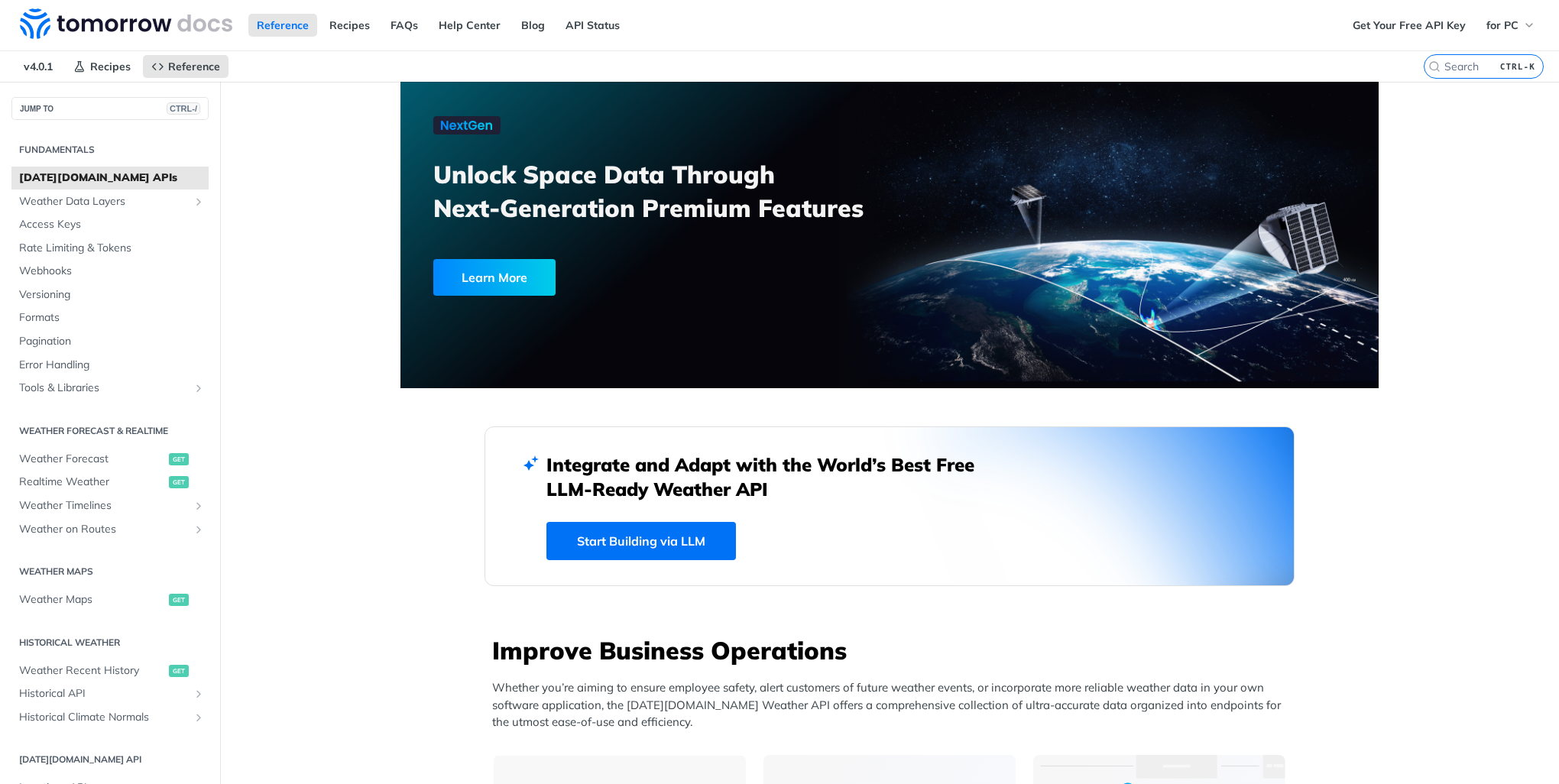
click at [616, 39] on div "Reference Recipes FAQs Help Center Blog API Status" at bounding box center [672, 25] width 1344 height 50
click at [600, 32] on link "API Status" at bounding box center [593, 24] width 71 height 23
click at [49, 224] on span "Access Keys" at bounding box center [112, 224] width 186 height 15
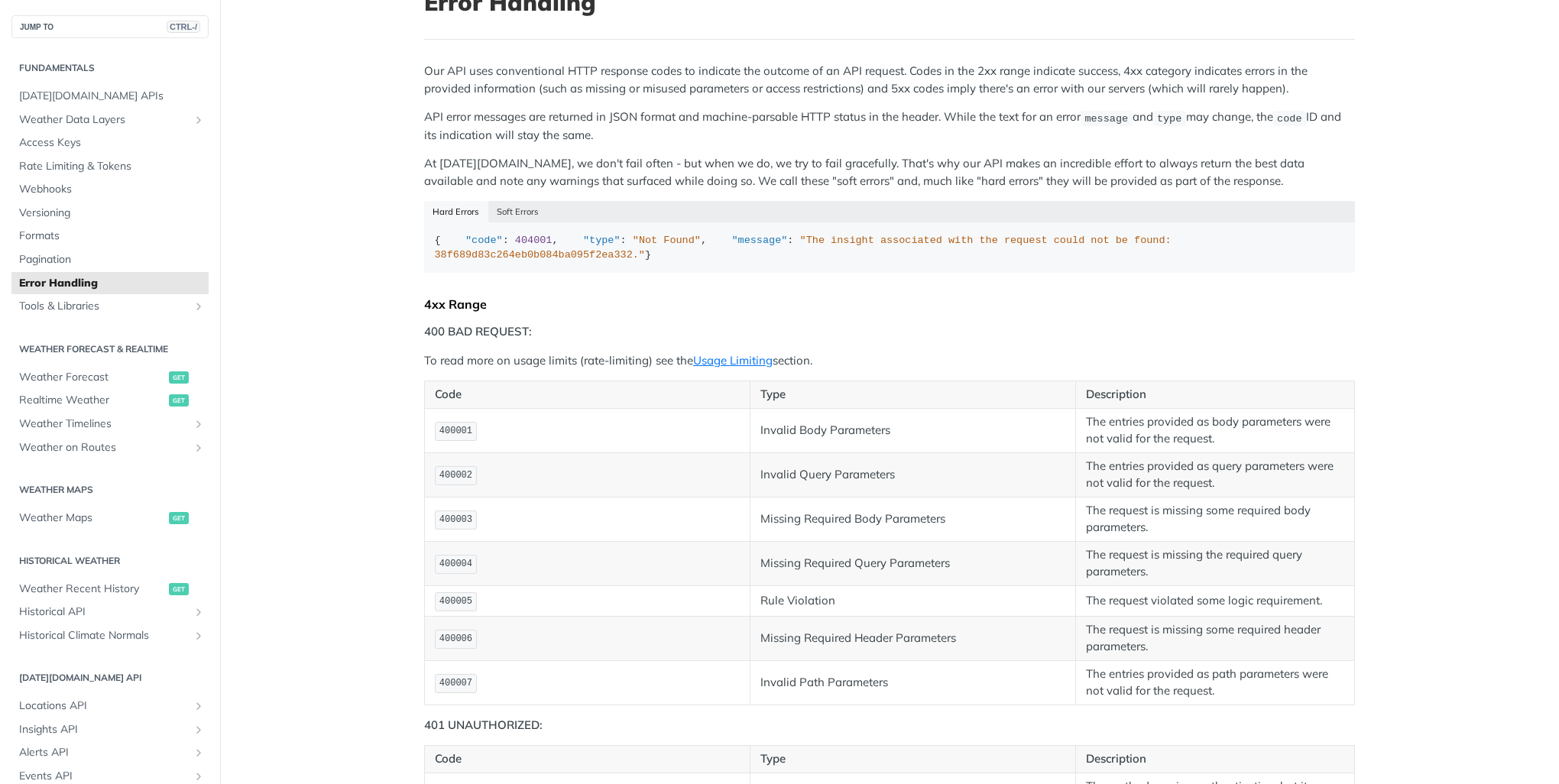
scroll to position [153, 0]
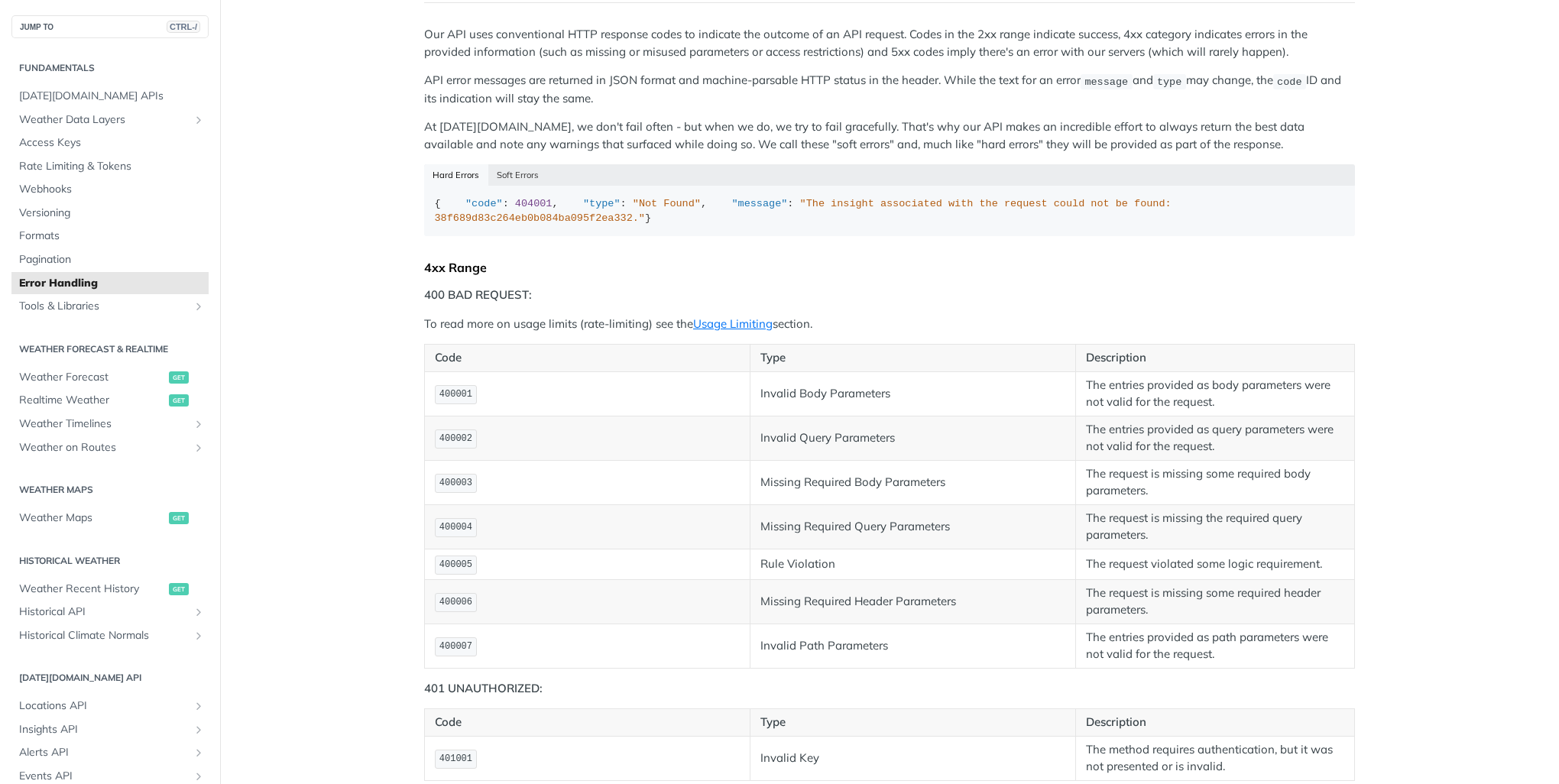
drag, startPoint x: 903, startPoint y: 585, endPoint x: 354, endPoint y: 656, distance: 553.6
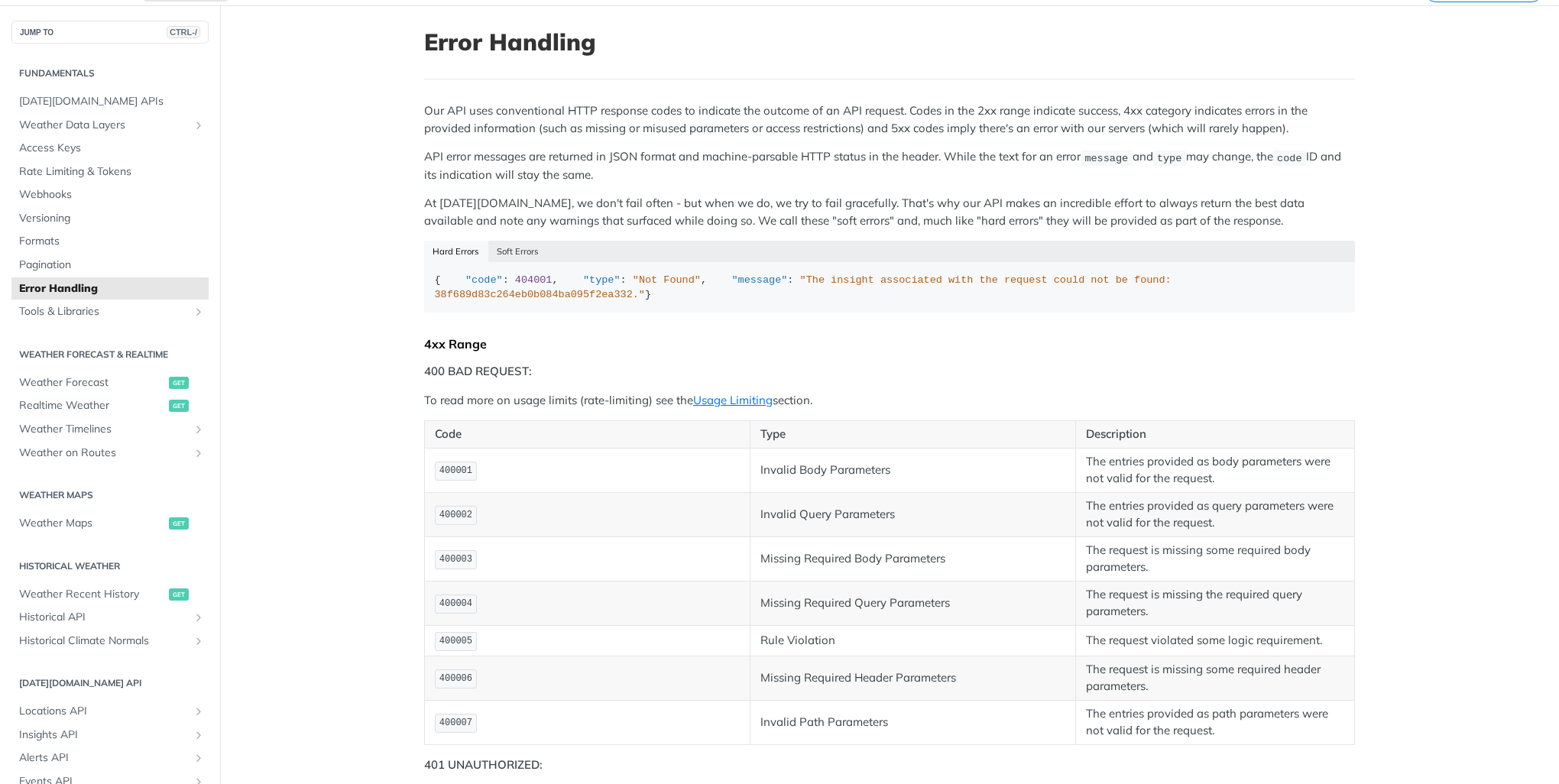
scroll to position [76, 0]
click at [746, 407] on link "Usage Limiting" at bounding box center [732, 399] width 80 height 14
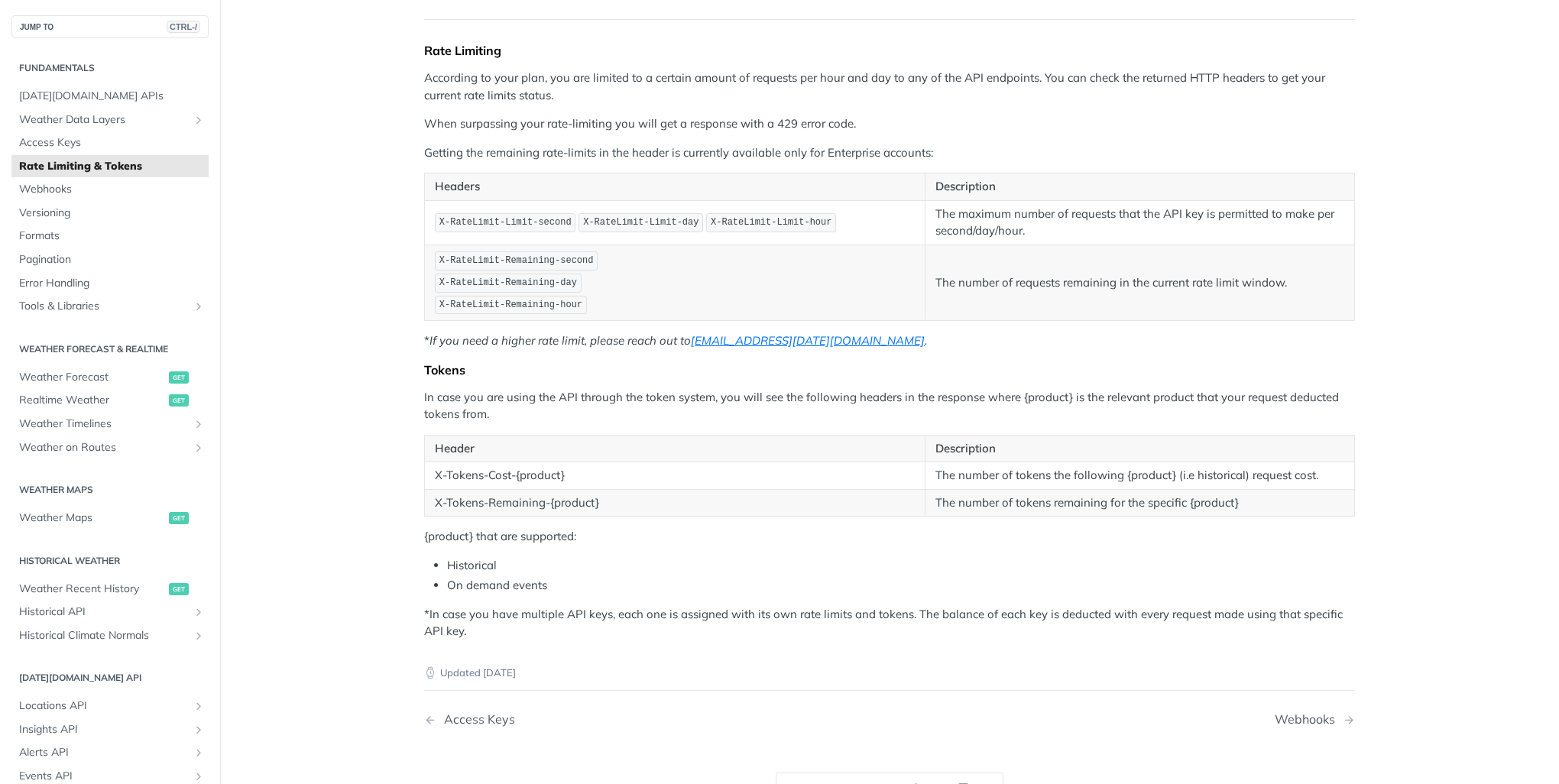
scroll to position [153, 0]
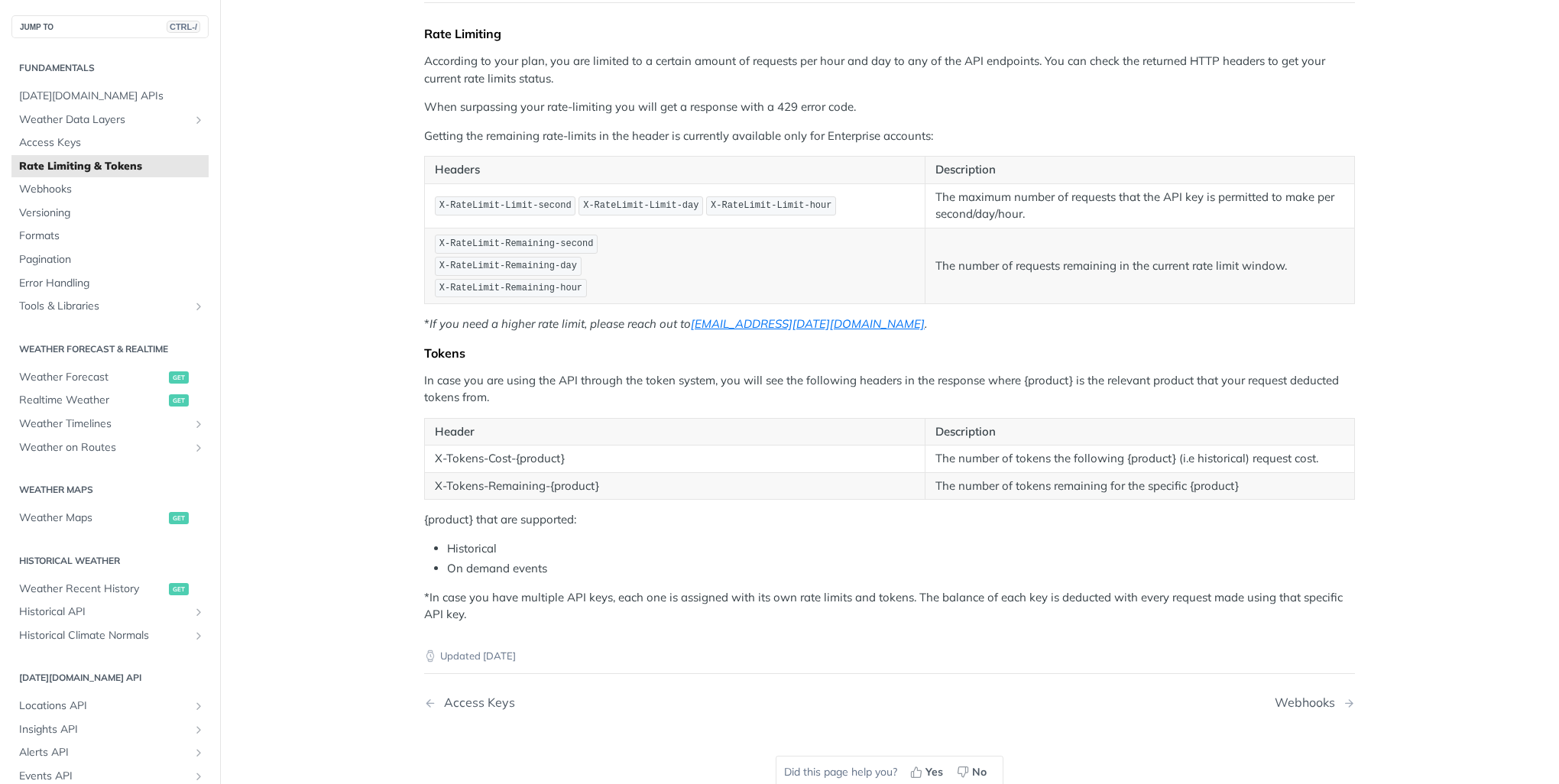
click at [486, 708] on nav "Access Keys Webhooks" at bounding box center [889, 702] width 931 height 45
click at [486, 704] on div "Access Keys" at bounding box center [476, 702] width 79 height 14
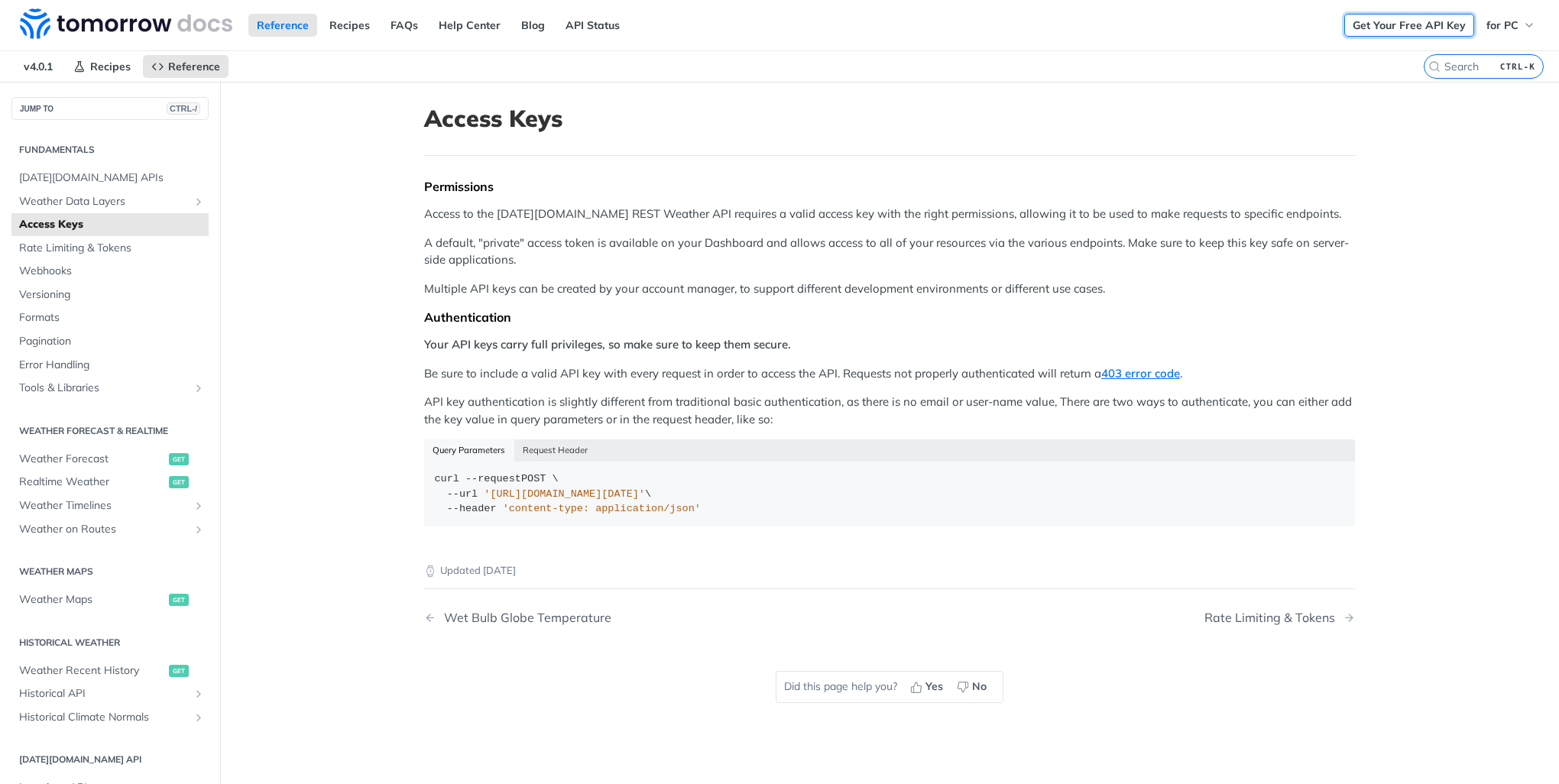
click at [1385, 23] on link "Get Your Free API Key" at bounding box center [1408, 24] width 130 height 23
